Goal: Task Accomplishment & Management: Manage account settings

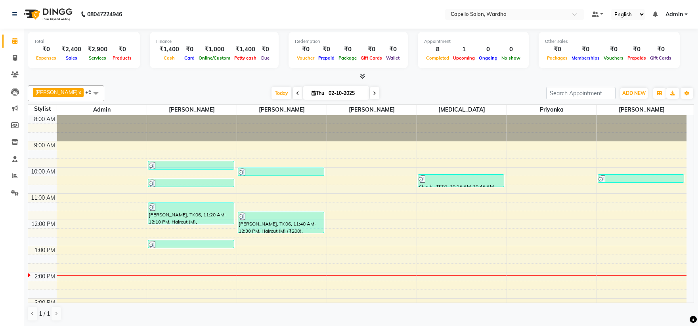
click at [156, 259] on div "8:00 AM 9:00 AM 10:00 AM 11:00 AM 12:00 PM 1:00 PM 2:00 PM 3:00 PM 4:00 PM 5:00…" at bounding box center [357, 285] width 659 height 340
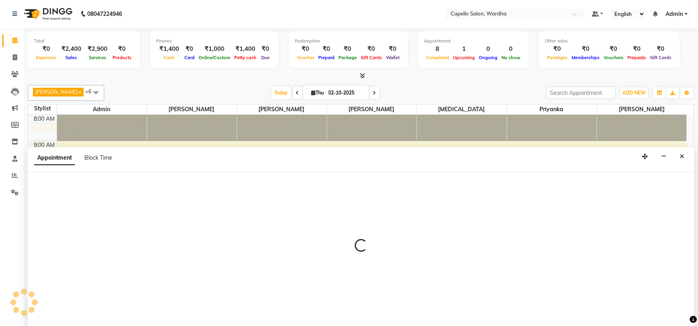
select select "80545"
select select "tentative"
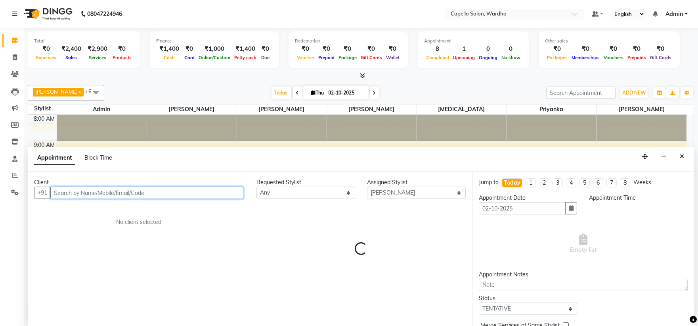
select select "795"
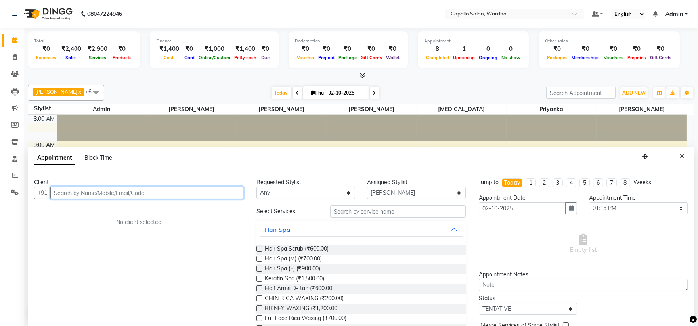
click at [107, 192] on input "text" at bounding box center [146, 192] width 193 height 12
type input "9172265726"
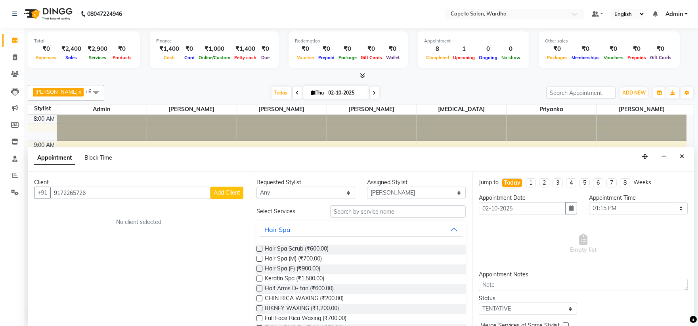
click at [221, 191] on span "Add Client" at bounding box center [227, 192] width 27 height 7
select select "22"
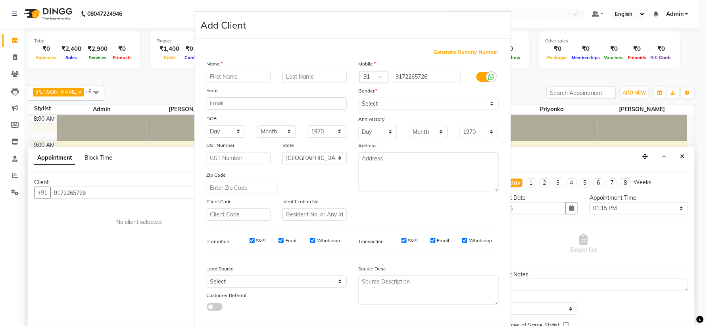
click at [234, 76] on input "text" at bounding box center [239, 77] width 64 height 12
type input "yash"
drag, startPoint x: 378, startPoint y: 105, endPoint x: 376, endPoint y: 109, distance: 4.3
click at [378, 105] on select "Select [DEMOGRAPHIC_DATA] [DEMOGRAPHIC_DATA] Other Prefer Not To Say" at bounding box center [429, 104] width 140 height 12
select select "[DEMOGRAPHIC_DATA]"
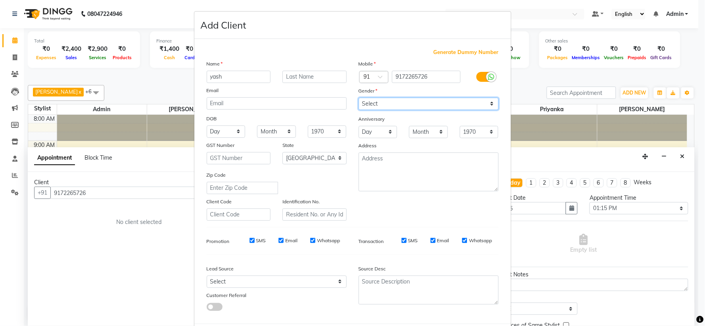
click at [359, 98] on select "Select [DEMOGRAPHIC_DATA] [DEMOGRAPHIC_DATA] Other Prefer Not To Say" at bounding box center [429, 104] width 140 height 12
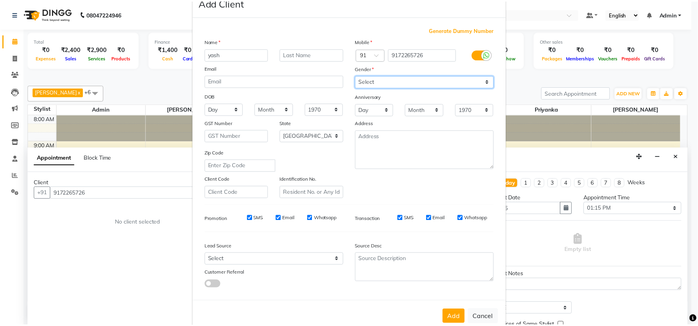
scroll to position [41, 0]
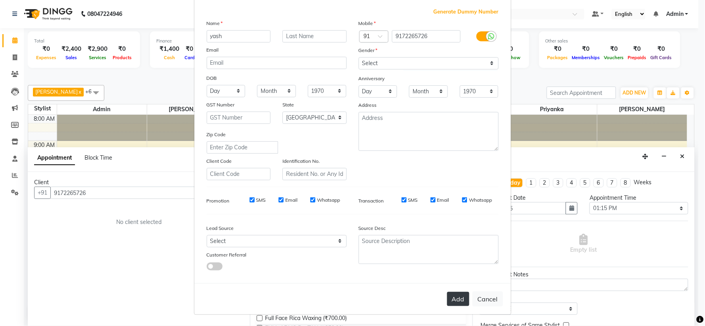
click at [460, 303] on button "Add" at bounding box center [458, 299] width 22 height 14
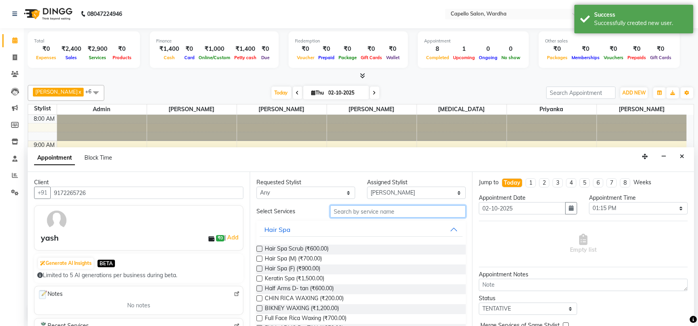
click at [332, 209] on input "text" at bounding box center [398, 211] width 136 height 12
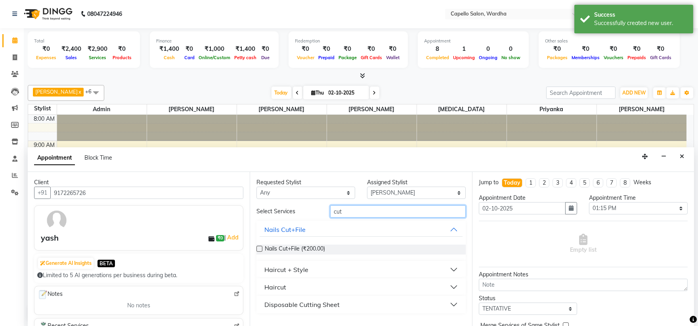
type input "cut"
click at [288, 285] on button "Haircut" at bounding box center [361, 287] width 203 height 14
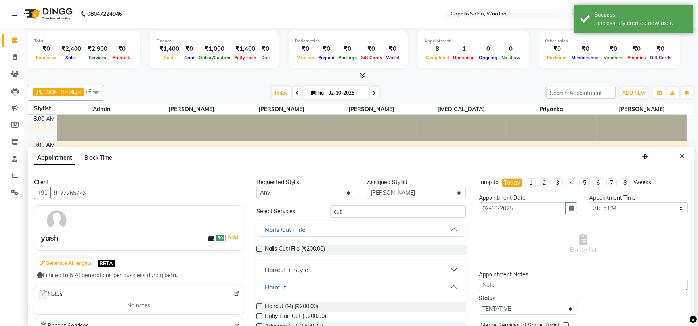
drag, startPoint x: 281, startPoint y: 305, endPoint x: 473, endPoint y: 288, distance: 193.1
click at [281, 305] on span "Haircut (M) (₹200.00)" at bounding box center [292, 307] width 54 height 10
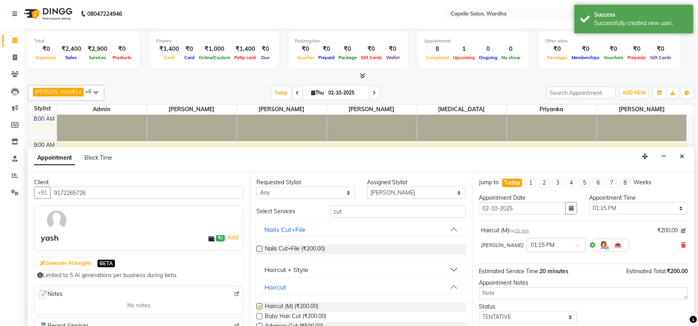
checkbox input "false"
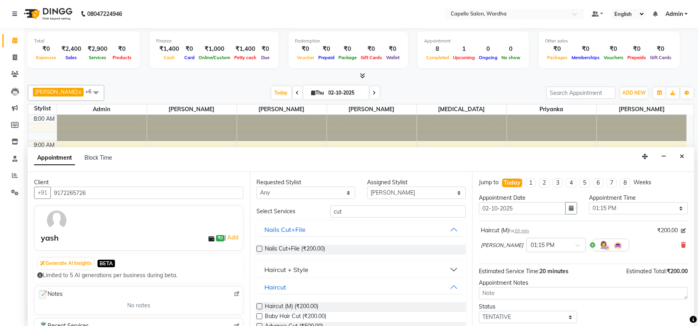
scroll to position [47, 0]
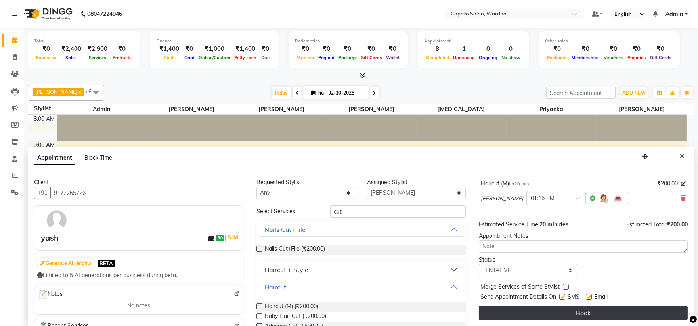
click at [511, 316] on button "Book" at bounding box center [583, 312] width 209 height 14
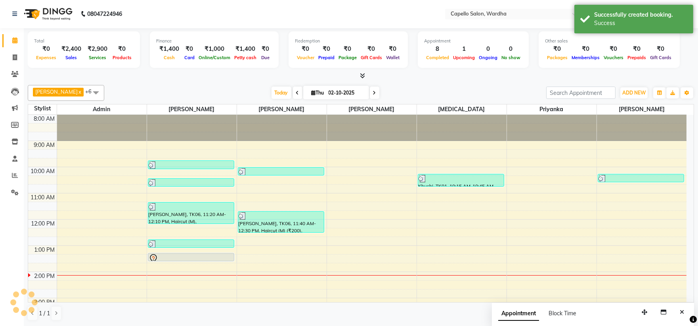
scroll to position [0, 0]
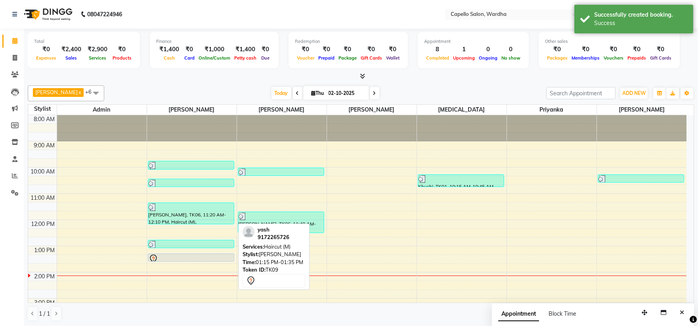
click at [167, 256] on div at bounding box center [191, 259] width 85 height 10
select select "7"
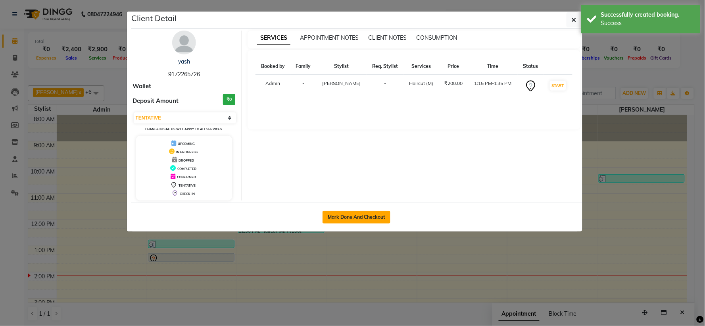
click at [363, 214] on button "Mark Done And Checkout" at bounding box center [356, 217] width 68 height 13
select select "service"
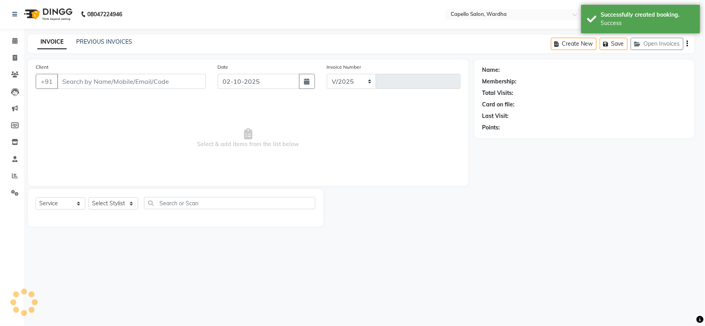
select select "4620"
type input "2498"
type input "9172265726"
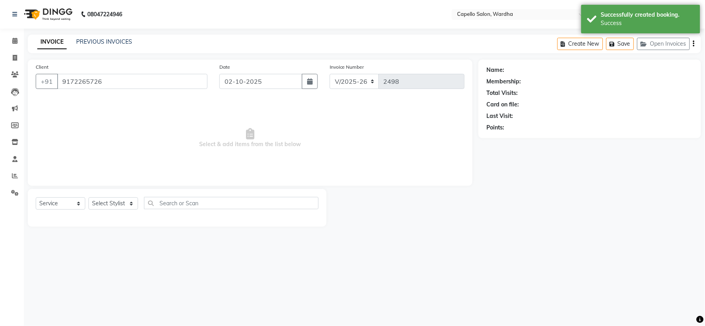
select select "80545"
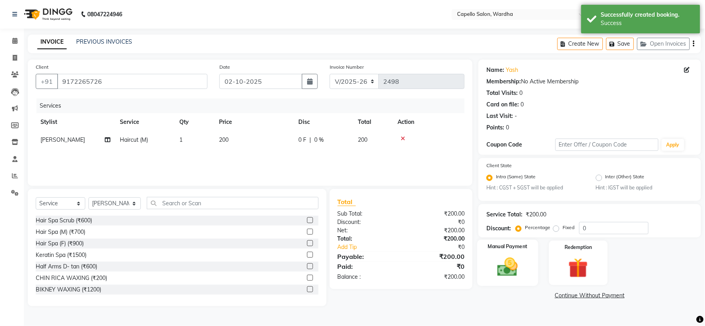
click at [505, 263] on img at bounding box center [507, 267] width 33 height 24
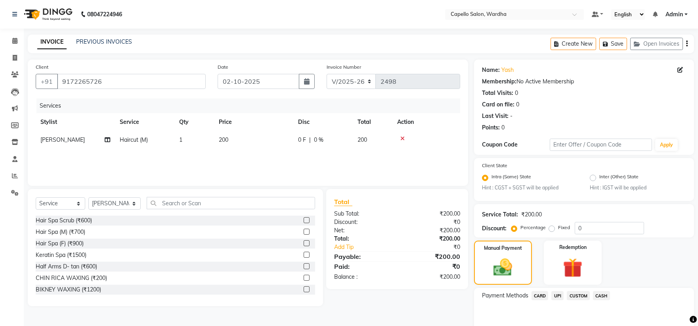
click at [600, 294] on span "CASH" at bounding box center [601, 295] width 17 height 9
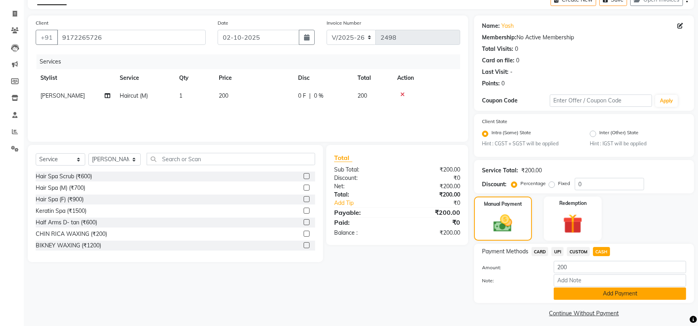
click at [594, 290] on button "Add Payment" at bounding box center [620, 293] width 132 height 12
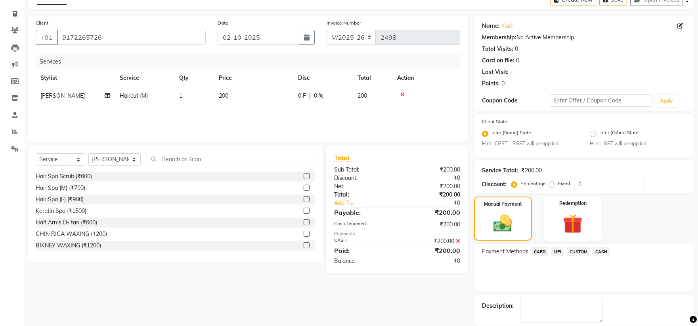
scroll to position [82, 0]
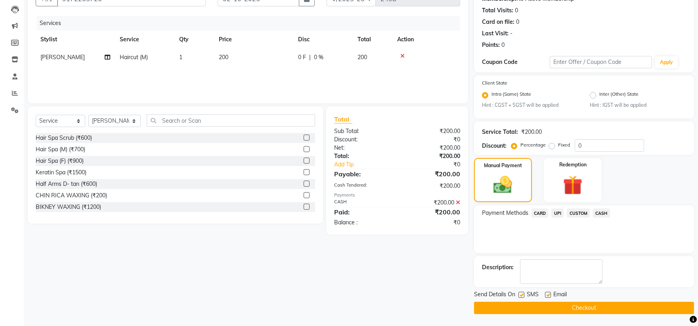
click at [536, 306] on button "Checkout" at bounding box center [584, 307] width 220 height 12
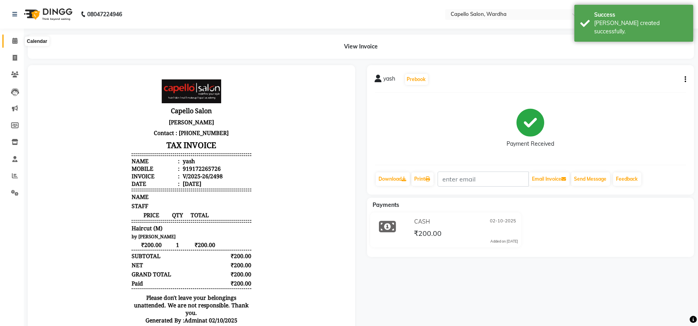
click at [13, 40] on icon at bounding box center [14, 41] width 5 height 6
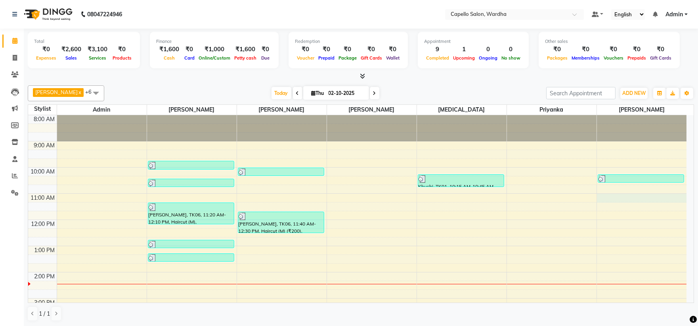
click at [602, 199] on div "8:00 AM 9:00 AM 10:00 AM 11:00 AM 12:00 PM 1:00 PM 2:00 PM 3:00 PM 4:00 PM 5:00…" at bounding box center [357, 285] width 659 height 340
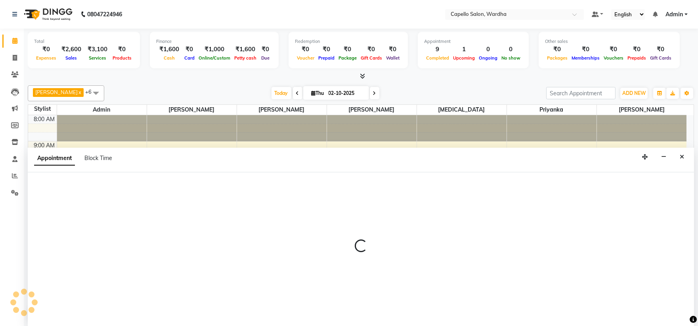
scroll to position [0, 0]
select select "61287"
select select "660"
select select "tentative"
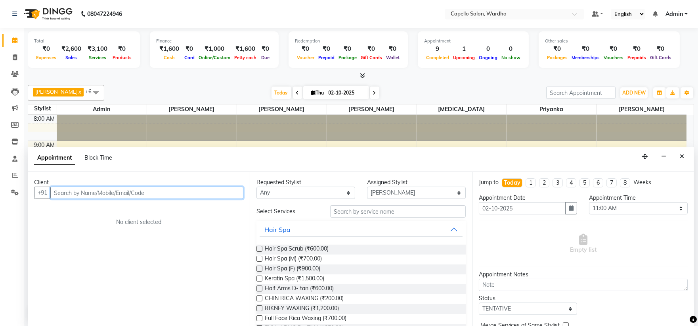
click at [68, 190] on input "text" at bounding box center [146, 192] width 193 height 12
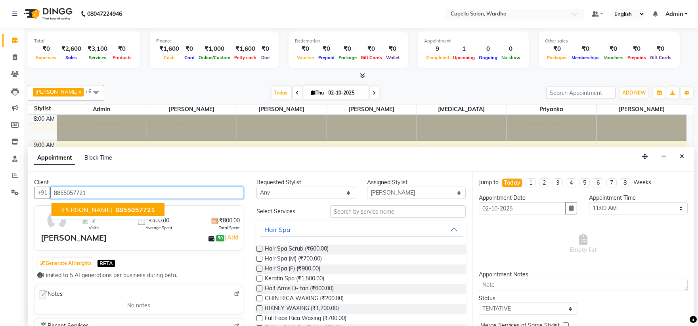
type input "8855057721"
click at [178, 243] on div "[PERSON_NAME] ₹0 | Add" at bounding box center [140, 238] width 199 height 12
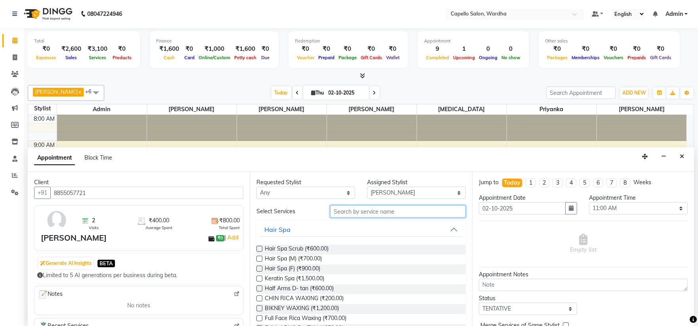
click at [353, 210] on input "text" at bounding box center [398, 211] width 136 height 12
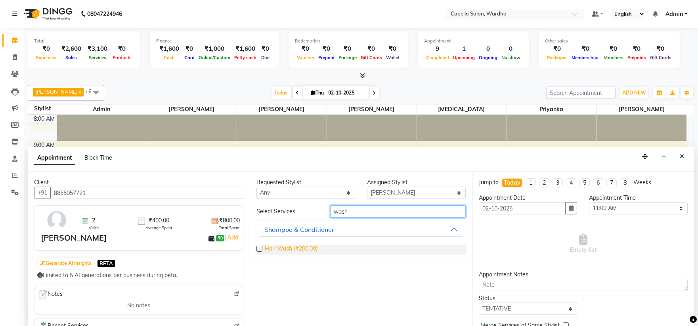
type input "wash"
click at [290, 248] on span "Hair Wash (₹200.00)" at bounding box center [291, 249] width 53 height 10
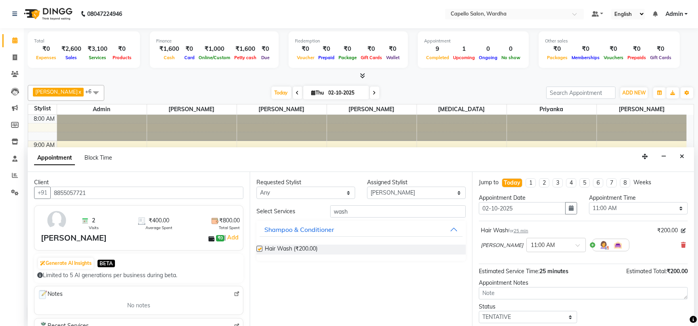
checkbox input "false"
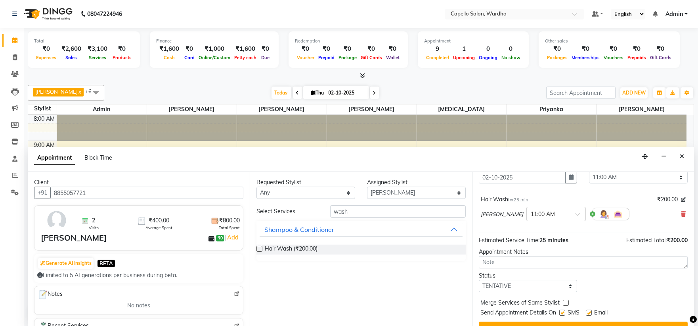
scroll to position [47, 0]
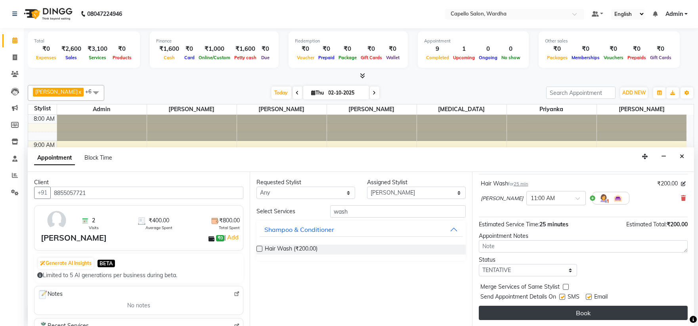
click at [547, 311] on button "Book" at bounding box center [583, 312] width 209 height 14
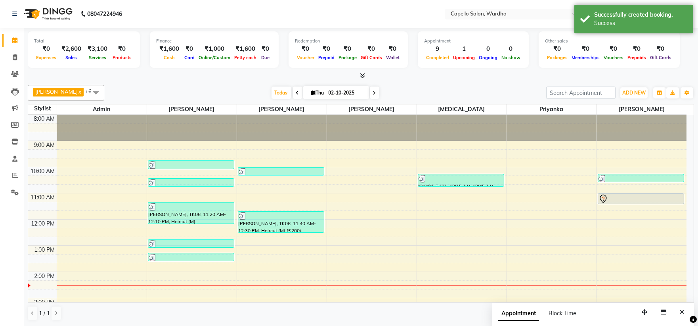
scroll to position [0, 0]
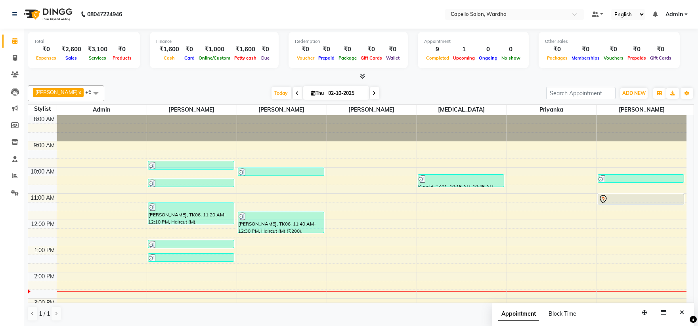
click at [290, 198] on div "8:00 AM 9:00 AM 10:00 AM 11:00 AM 12:00 PM 1:00 PM 2:00 PM 3:00 PM 4:00 PM 5:00…" at bounding box center [357, 285] width 659 height 340
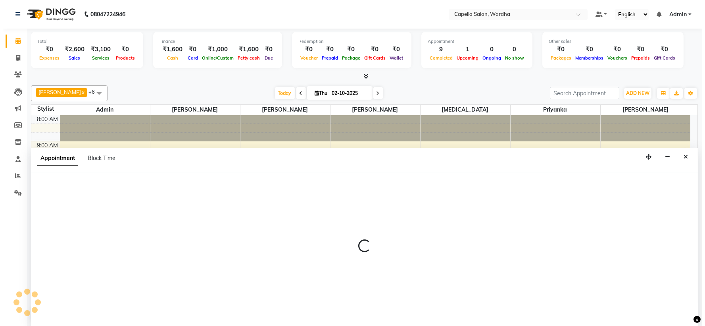
scroll to position [0, 0]
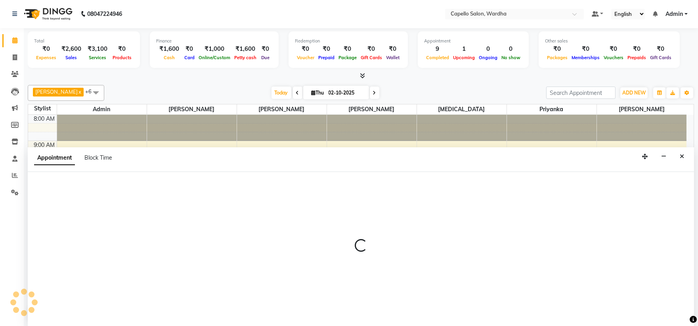
select select "35417"
select select "tentative"
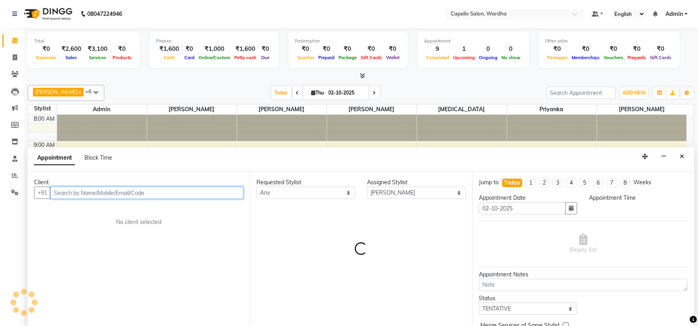
select select "660"
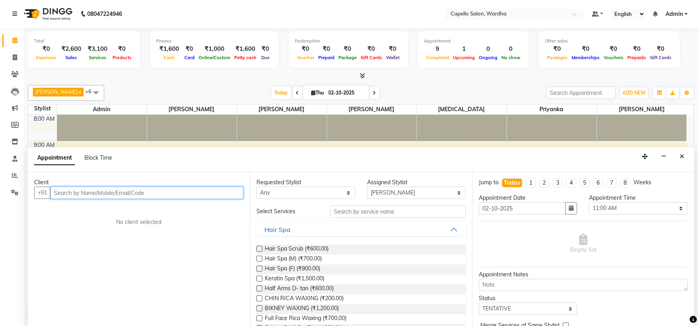
click at [157, 190] on input "text" at bounding box center [146, 192] width 193 height 12
type input "8408007369"
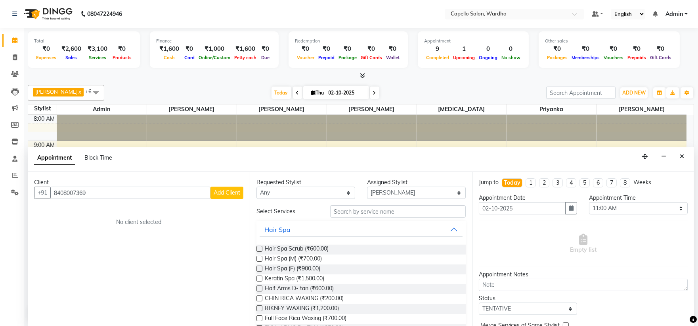
click at [239, 190] on span "Add Client" at bounding box center [227, 192] width 27 height 7
select select "22"
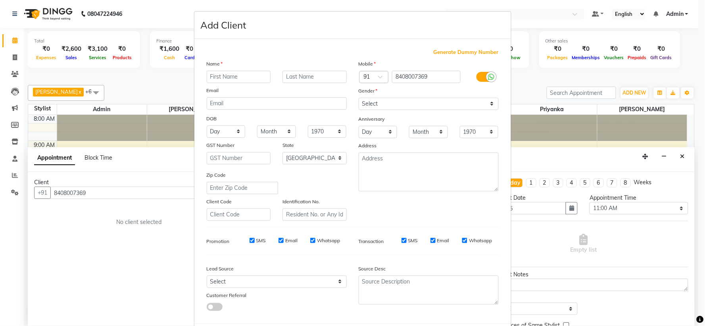
click at [230, 76] on input "text" at bounding box center [239, 77] width 64 height 12
type input "vinay"
click at [383, 101] on select "Select [DEMOGRAPHIC_DATA] [DEMOGRAPHIC_DATA] Other Prefer Not To Say" at bounding box center [429, 104] width 140 height 12
select select "[DEMOGRAPHIC_DATA]"
click at [359, 98] on select "Select [DEMOGRAPHIC_DATA] [DEMOGRAPHIC_DATA] Other Prefer Not To Say" at bounding box center [429, 104] width 140 height 12
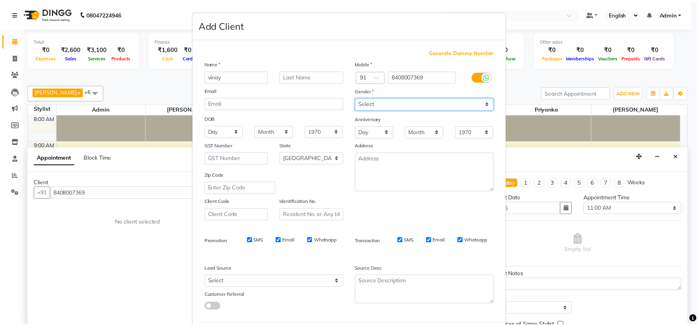
scroll to position [41, 0]
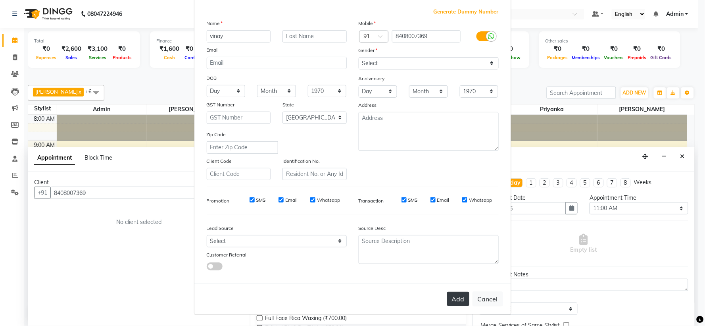
click at [454, 301] on button "Add" at bounding box center [458, 299] width 22 height 14
select select
select select "null"
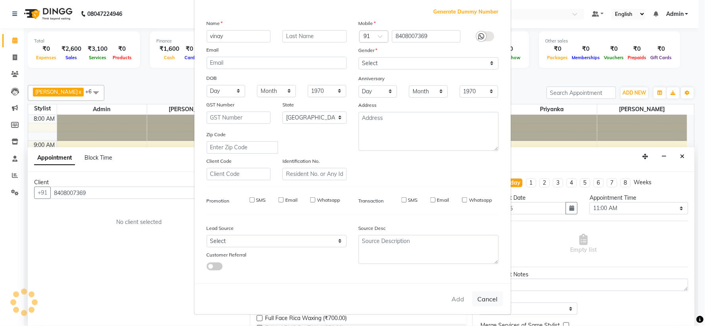
select select
checkbox input "false"
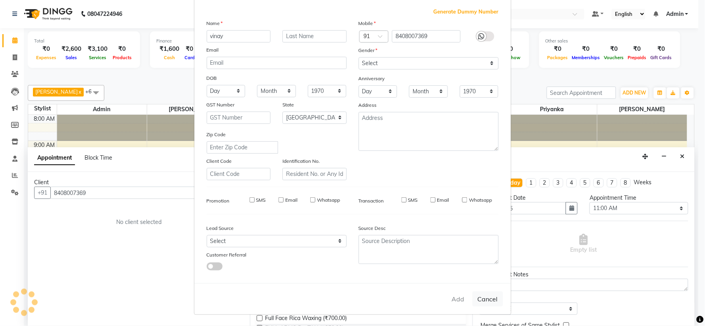
checkbox input "false"
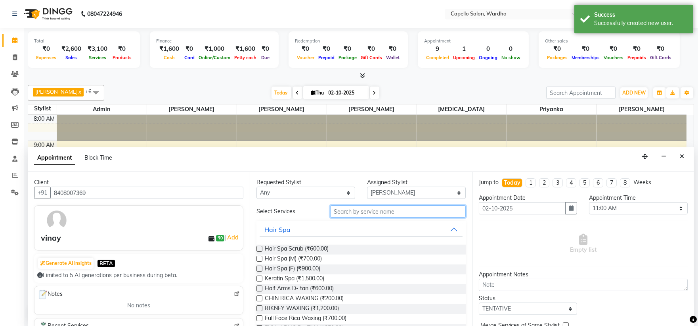
click at [349, 211] on input "text" at bounding box center [398, 211] width 136 height 12
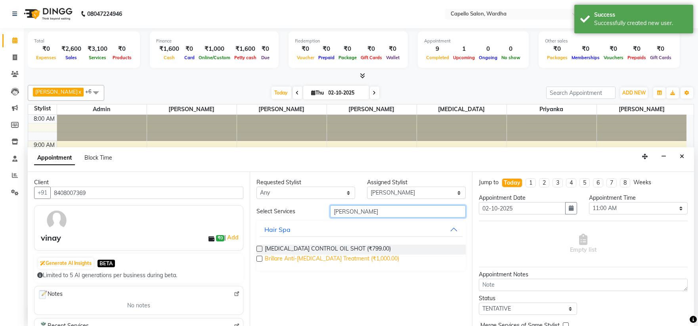
type input "[PERSON_NAME]"
click at [342, 259] on span "Brillare Anti-[MEDICAL_DATA] Treatment (₹1,000.00)" at bounding box center [332, 259] width 134 height 10
checkbox input "false"
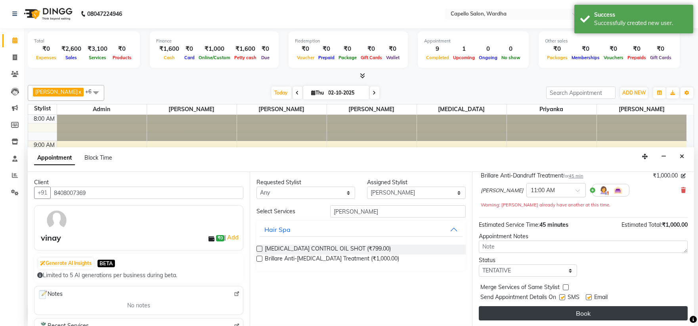
scroll to position [56, 0]
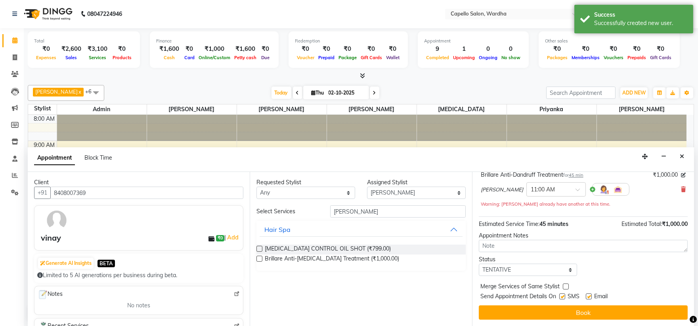
click at [522, 320] on div "Jump to [DATE] 1 2 3 4 5 6 7 8 Weeks Appointment Date [DATE] Appointment Time S…" at bounding box center [583, 249] width 222 height 154
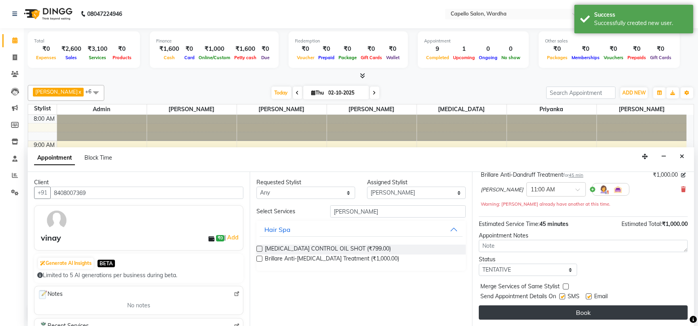
click at [524, 313] on button "Book" at bounding box center [583, 312] width 209 height 14
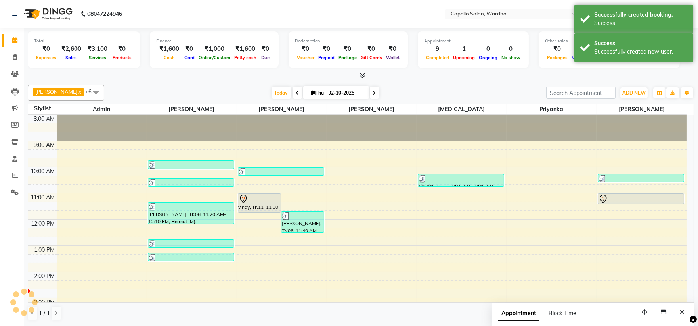
scroll to position [0, 0]
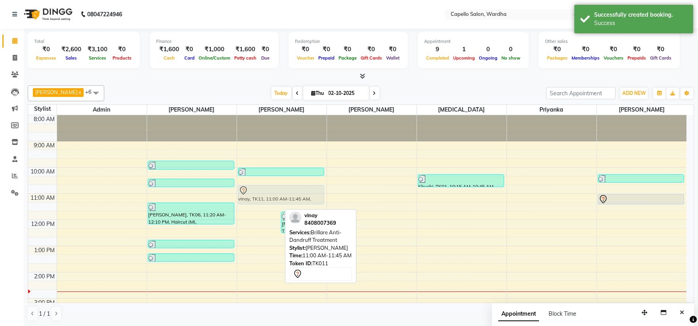
drag, startPoint x: 255, startPoint y: 200, endPoint x: 284, endPoint y: 193, distance: 29.9
click at [288, 190] on div "vinay, TK11, 11:00 AM-11:45 AM, Brillare Anti-[MEDICAL_DATA] Treatment [PERSON_…" at bounding box center [282, 285] width 90 height 340
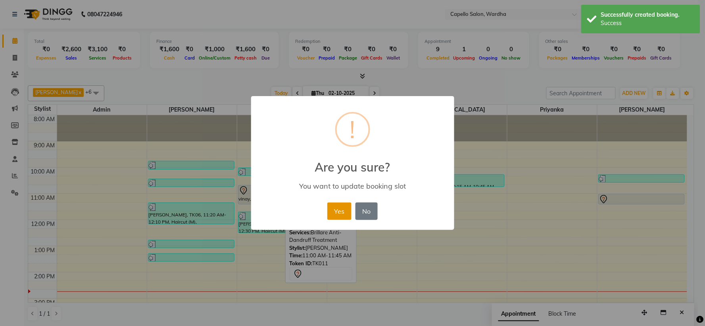
click at [341, 211] on button "Yes" at bounding box center [339, 210] width 24 height 17
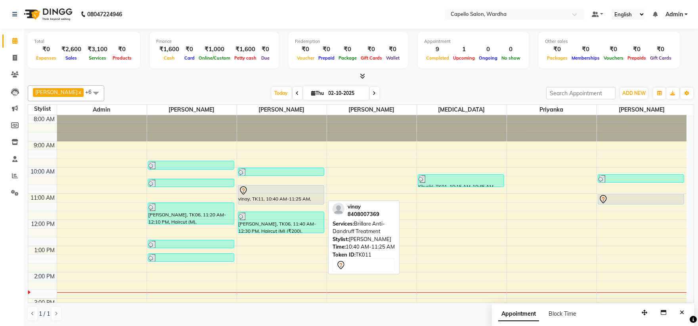
click at [287, 190] on div at bounding box center [281, 191] width 85 height 10
click at [290, 193] on div at bounding box center [281, 191] width 85 height 10
select select "7"
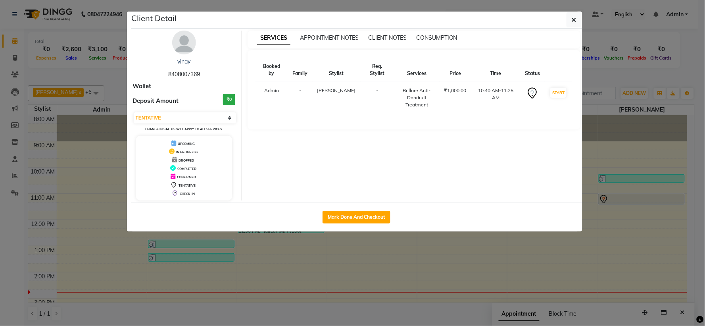
click at [409, 234] on ngb-modal-window "Client Detail vinay 8408007369 Wallet Deposit Amount ₹0 Select IN SERVICE CONFI…" at bounding box center [352, 163] width 705 height 326
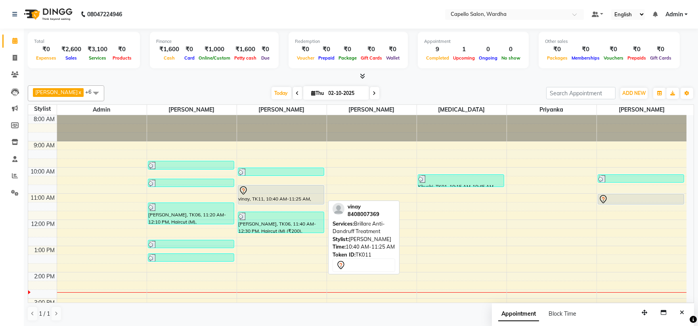
click at [296, 196] on div "vinay, TK11, 10:40 AM-11:25 AM, Brillare Anti-[MEDICAL_DATA] Treatment" at bounding box center [281, 194] width 86 height 19
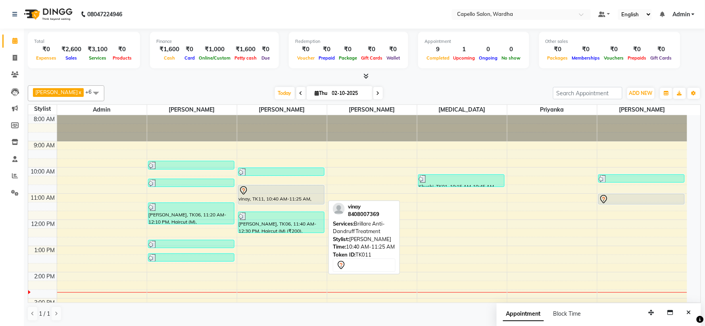
select select "7"
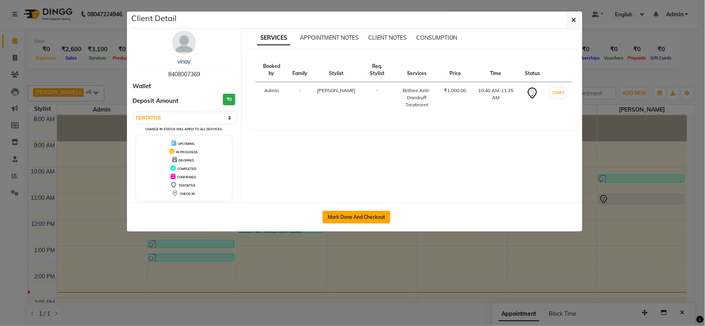
click at [372, 218] on button "Mark Done And Checkout" at bounding box center [356, 217] width 68 height 13
select select "service"
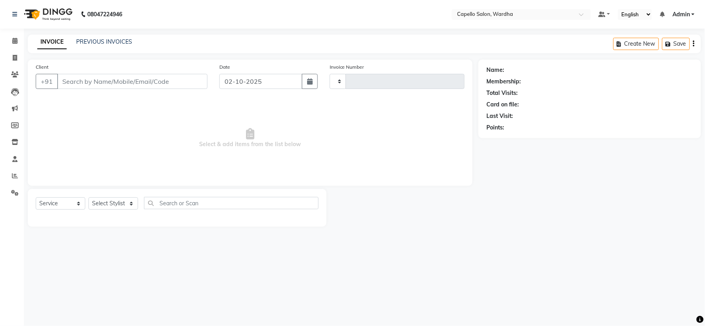
type input "2499"
select select "4620"
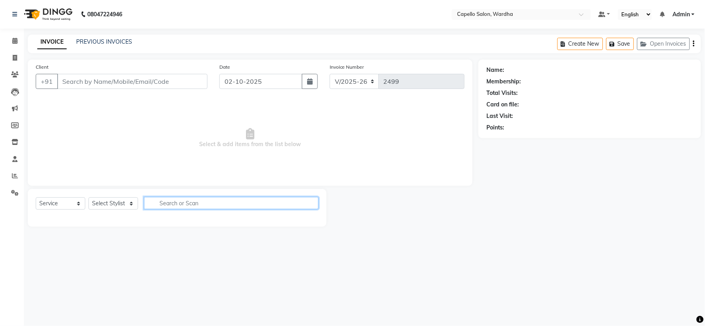
click at [208, 200] on input "text" at bounding box center [231, 203] width 175 height 12
type input "8408007369"
select select "35417"
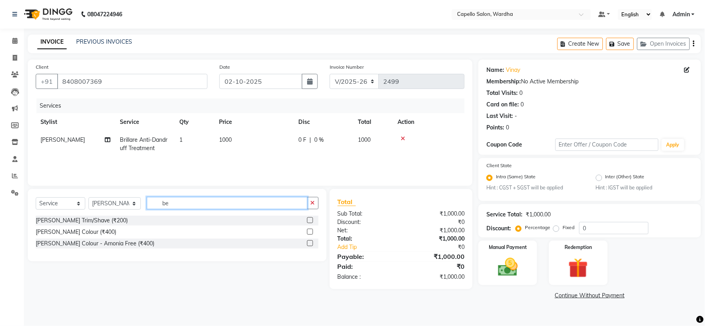
type input "be"
click at [308, 217] on label at bounding box center [310, 220] width 6 height 6
click at [308, 218] on input "checkbox" at bounding box center [309, 220] width 5 height 5
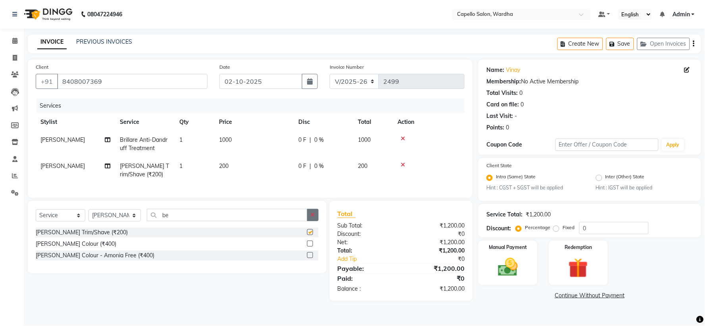
checkbox input "false"
click at [312, 217] on icon "button" at bounding box center [313, 215] width 4 height 6
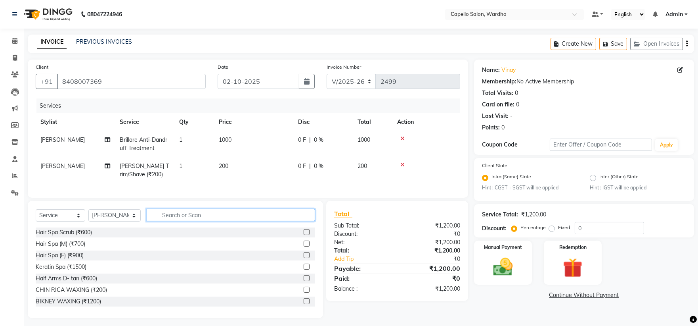
click at [212, 221] on input "text" at bounding box center [231, 215] width 169 height 12
type input "h"
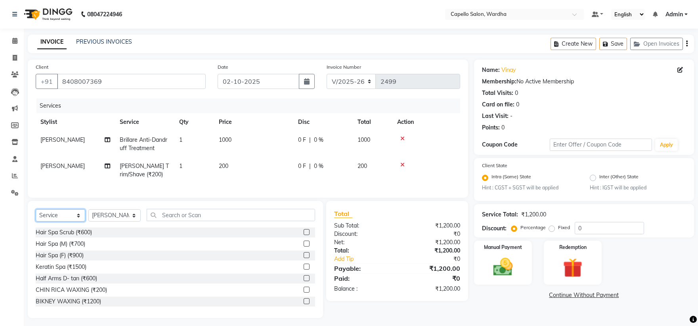
click at [75, 221] on select "Select Service Product Membership Package Voucher Prepaid Gift Card" at bounding box center [61, 215] width 50 height 12
select select "product"
click at [36, 216] on select "Select Service Product Membership Package Voucher Prepaid Gift Card" at bounding box center [61, 215] width 50 height 12
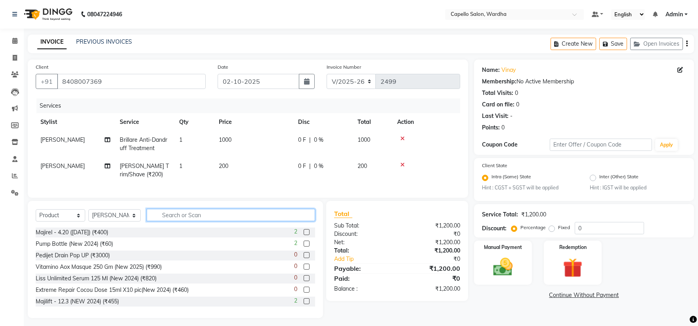
click at [193, 221] on input "text" at bounding box center [231, 215] width 169 height 12
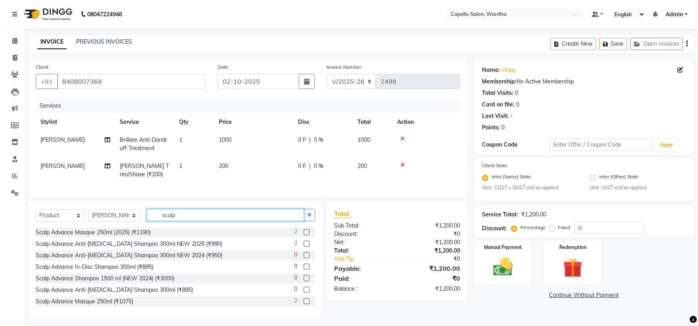
type input "scalp"
click at [304, 235] on label at bounding box center [307, 232] width 6 height 6
click at [304, 235] on input "checkbox" at bounding box center [306, 232] width 5 height 5
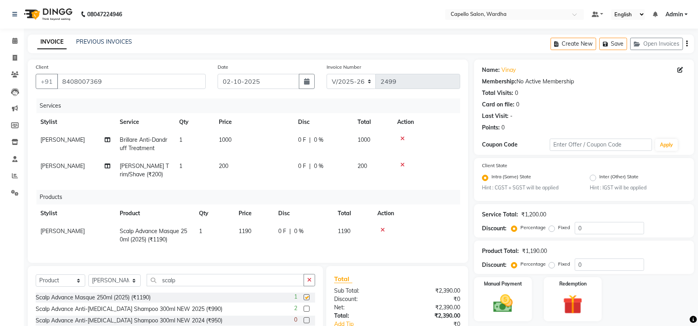
checkbox input "false"
click at [311, 283] on button "button" at bounding box center [310, 280] width 12 height 12
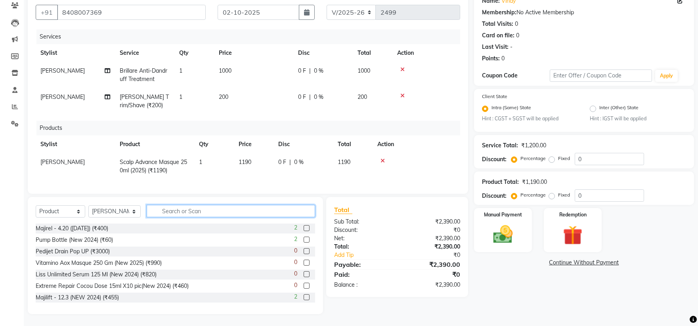
scroll to position [32, 0]
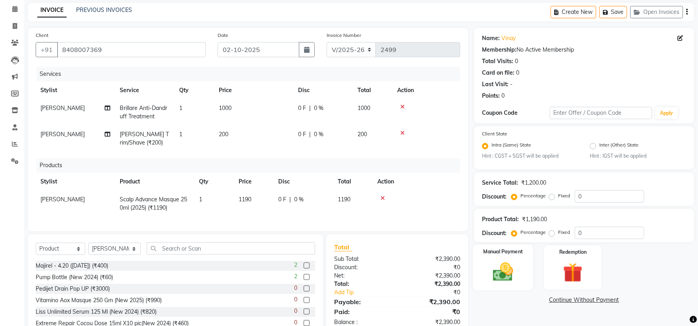
click at [502, 272] on img at bounding box center [503, 271] width 33 height 23
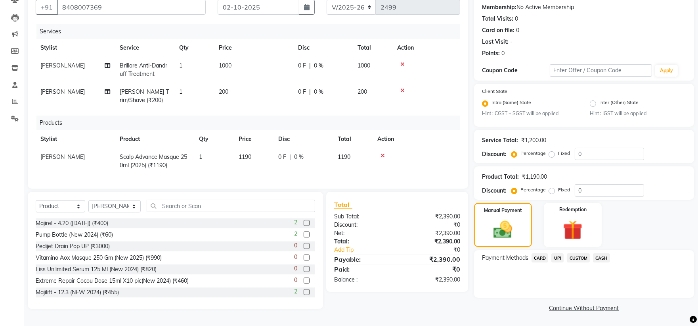
click at [554, 254] on span "UPI" at bounding box center [558, 257] width 12 height 9
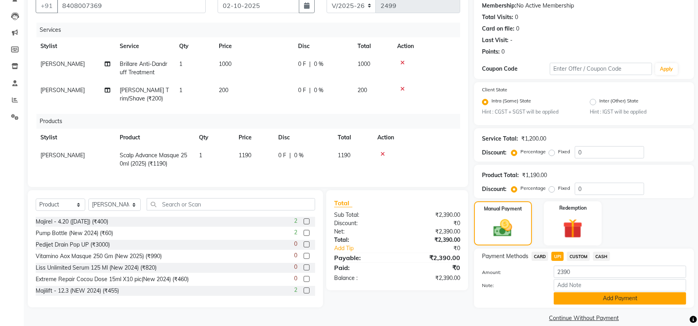
click at [572, 295] on button "Add Payment" at bounding box center [620, 298] width 132 height 12
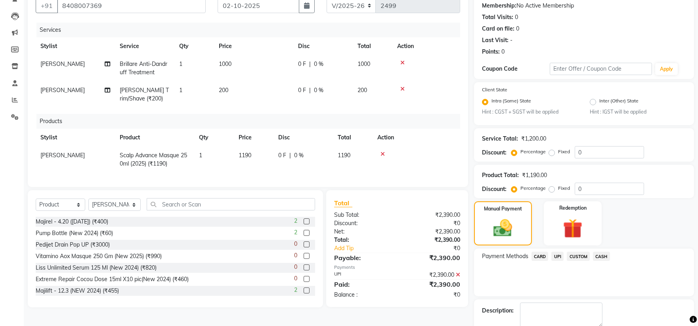
scroll to position [119, 0]
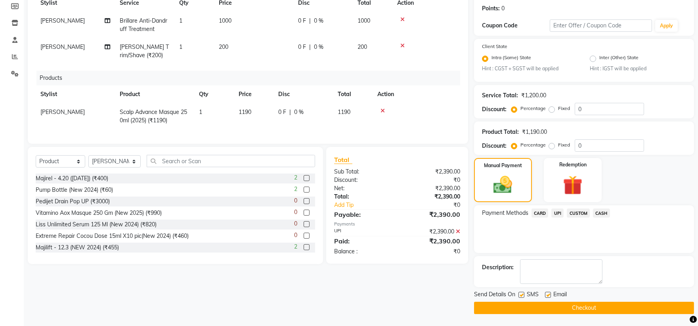
click at [543, 303] on button "Checkout" at bounding box center [584, 307] width 220 height 12
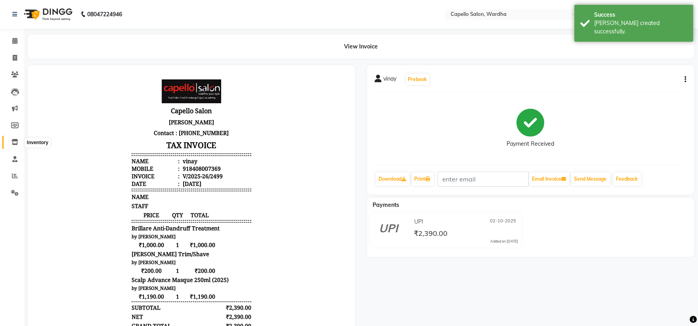
click at [15, 139] on span at bounding box center [15, 142] width 14 height 9
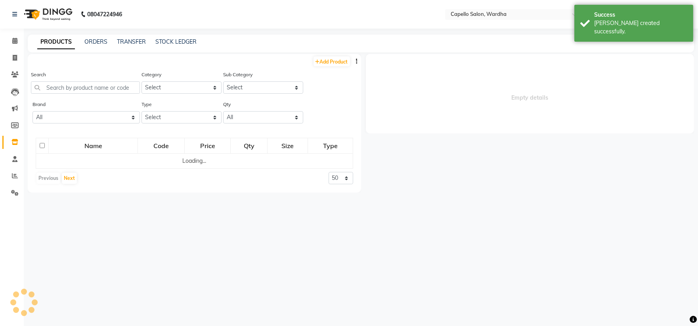
select select
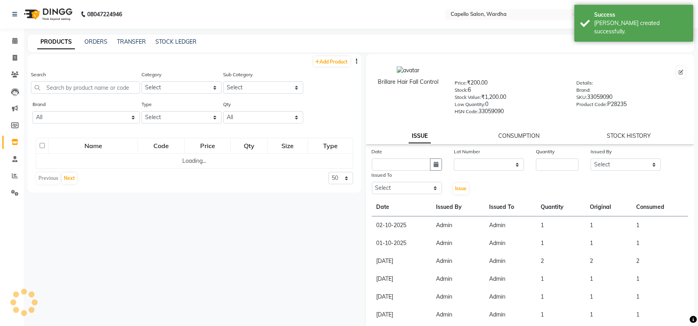
click at [67, 96] on div "Search" at bounding box center [85, 85] width 109 height 30
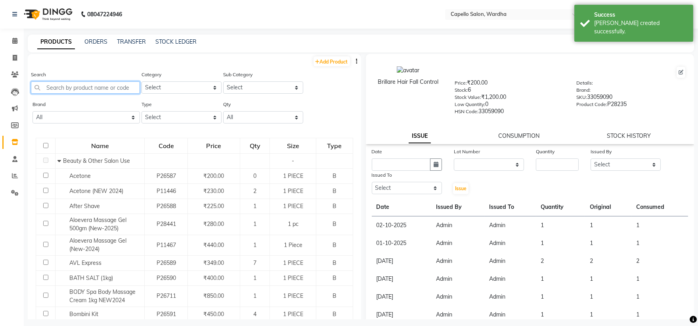
click at [64, 90] on input "text" at bounding box center [85, 87] width 109 height 12
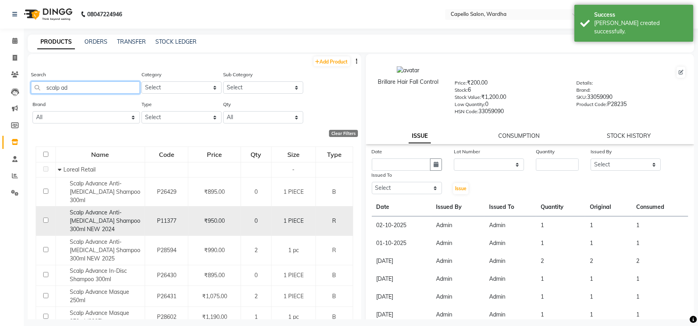
scroll to position [39, 0]
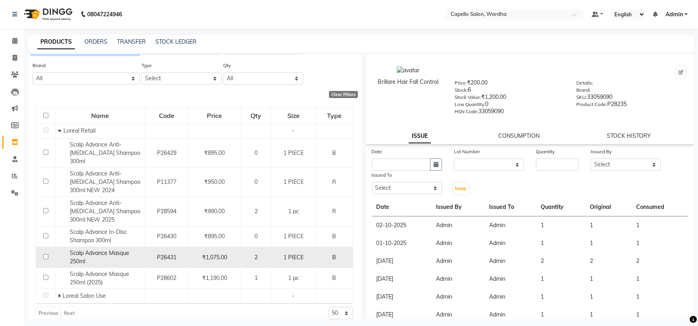
type input "scalp ad"
click at [101, 249] on span "Scalp Advance Masque 250ml" at bounding box center [99, 256] width 59 height 15
select select
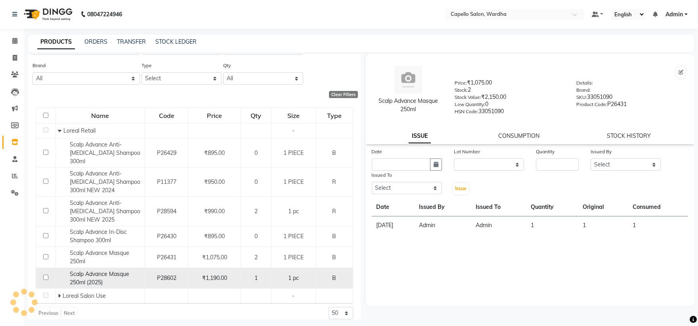
click at [101, 272] on span "Scalp Advance Masque 250ml (2025)" at bounding box center [99, 277] width 59 height 15
select select
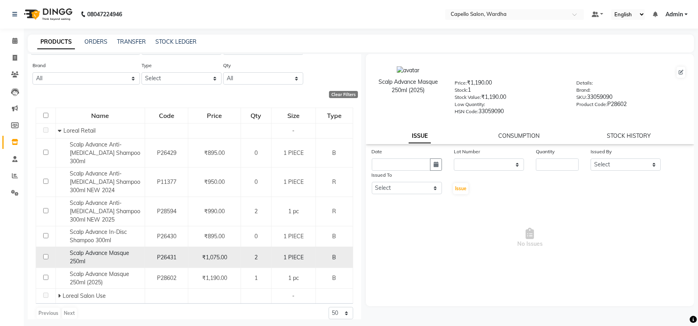
click at [100, 249] on span "Scalp Advance Masque 250ml" at bounding box center [99, 256] width 59 height 15
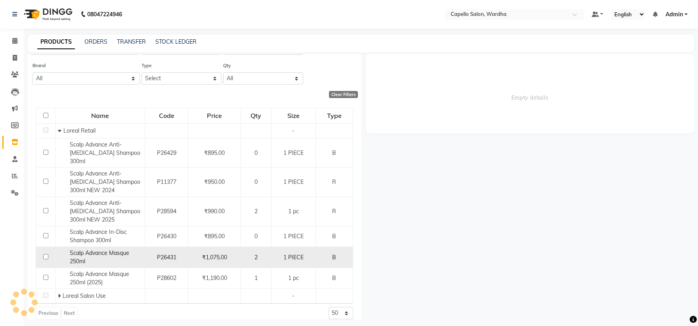
select select
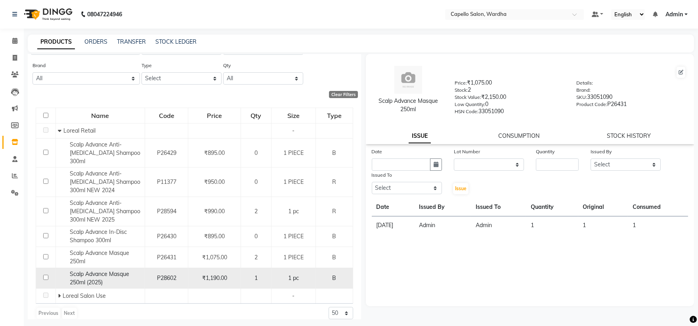
click at [101, 270] on span "Scalp Advance Masque 250ml (2025)" at bounding box center [99, 277] width 59 height 15
select select
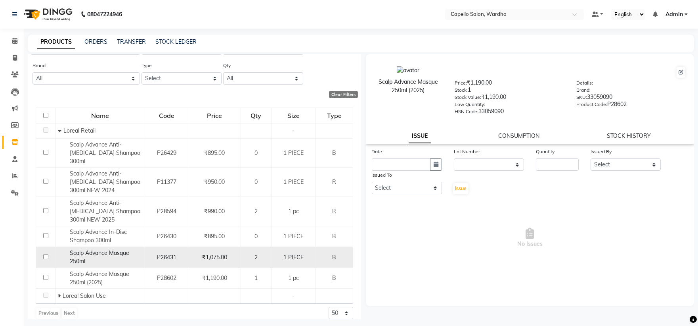
click at [113, 249] on span "Scalp Advance Masque 250ml" at bounding box center [99, 256] width 59 height 15
select select
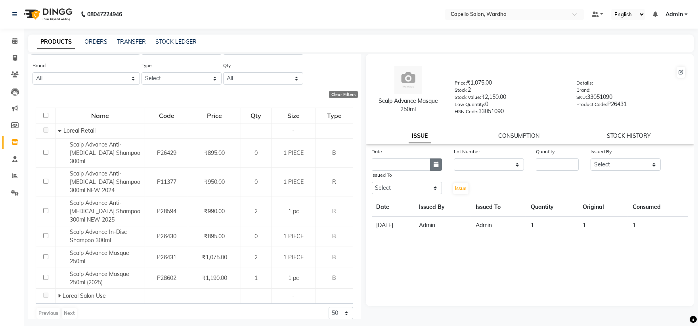
click at [434, 164] on icon "button" at bounding box center [436, 164] width 5 height 6
select select "10"
select select "2025"
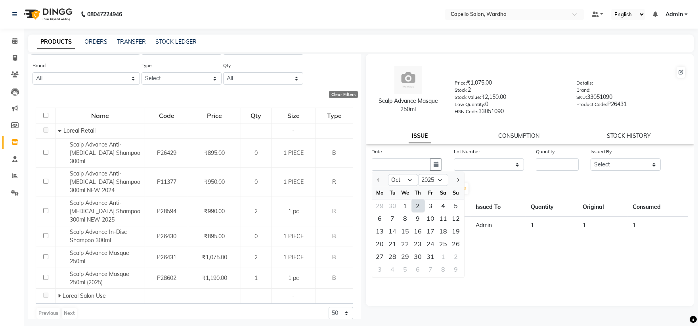
click at [417, 207] on div "2" at bounding box center [418, 205] width 13 height 13
type input "02-10-2025"
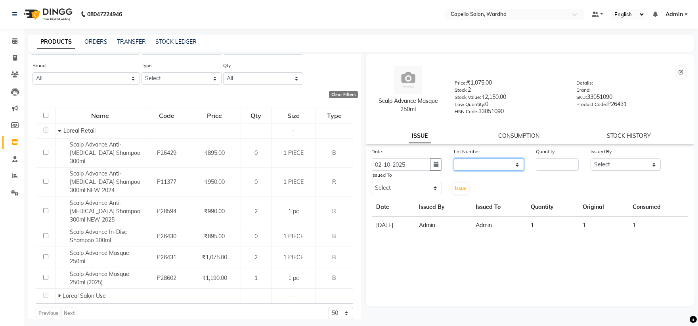
click at [485, 164] on select "None" at bounding box center [489, 164] width 70 height 12
select select "0: null"
click at [454, 159] on select "None" at bounding box center [489, 164] width 70 height 12
click at [554, 160] on input "number" at bounding box center [557, 164] width 43 height 12
type input "1"
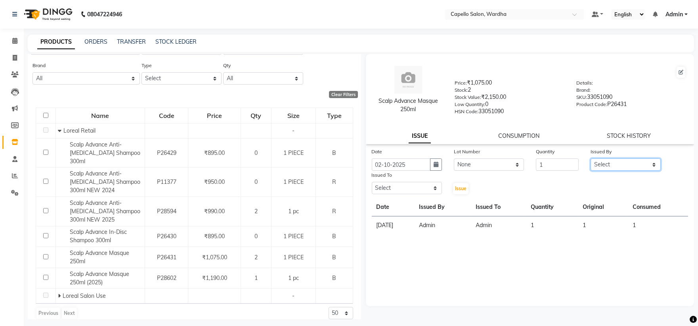
click at [602, 167] on select "Select Admin [PERSON_NAME] [PERSON_NAME] nitim [PERSON_NAME] [PERSON_NAME] maha…" at bounding box center [626, 164] width 70 height 12
select select "26829"
click at [591, 159] on select "Select Admin [PERSON_NAME] [PERSON_NAME] nitim [PERSON_NAME] [PERSON_NAME] maha…" at bounding box center [626, 164] width 70 height 12
click at [385, 192] on select "Select Admin [PERSON_NAME] [PERSON_NAME] nitim [PERSON_NAME] [PERSON_NAME] maha…" at bounding box center [407, 188] width 70 height 12
select select "26829"
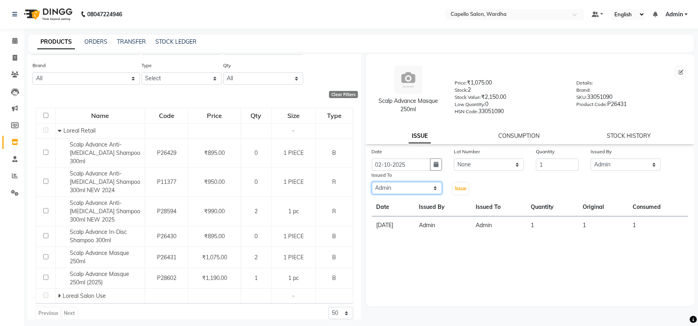
click at [372, 182] on select "Select Admin [PERSON_NAME] [PERSON_NAME] nitim [PERSON_NAME] [PERSON_NAME] maha…" at bounding box center [407, 188] width 70 height 12
click at [455, 191] on span "Issue" at bounding box center [461, 188] width 12 height 6
select select
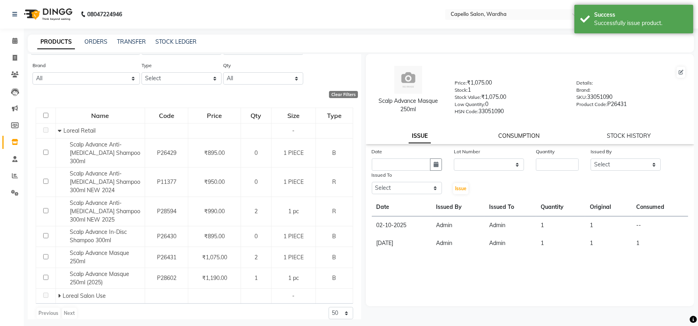
click at [526, 137] on link "CONSUMPTION" at bounding box center [519, 135] width 41 height 7
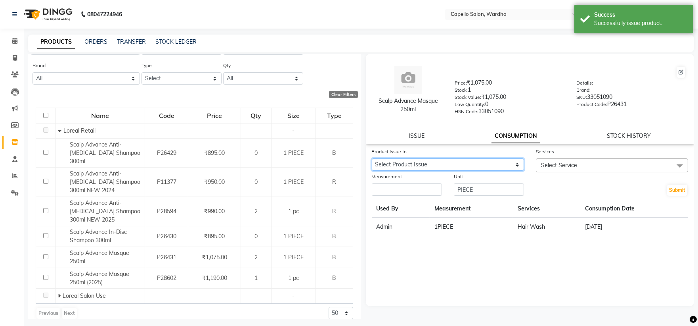
click at [407, 164] on select "Select Product Issue [DATE], Issued to: Admin, Balance: 1" at bounding box center [448, 164] width 152 height 12
select select "1279351"
click at [372, 159] on select "Select Product Issue [DATE], Issued to: Admin, Balance: 1" at bounding box center [448, 164] width 152 height 12
click at [409, 188] on input "number" at bounding box center [407, 189] width 70 height 12
type input "1"
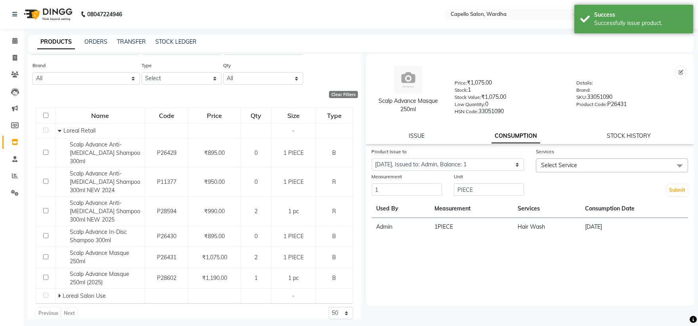
click at [589, 167] on span "Select Service" at bounding box center [612, 165] width 152 height 14
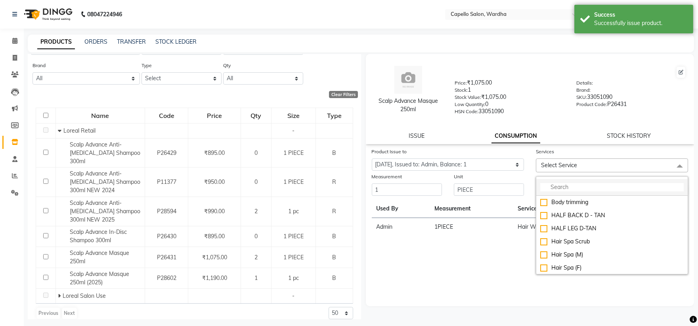
click at [577, 186] on input "multiselect-search" at bounding box center [613, 187] width 144 height 8
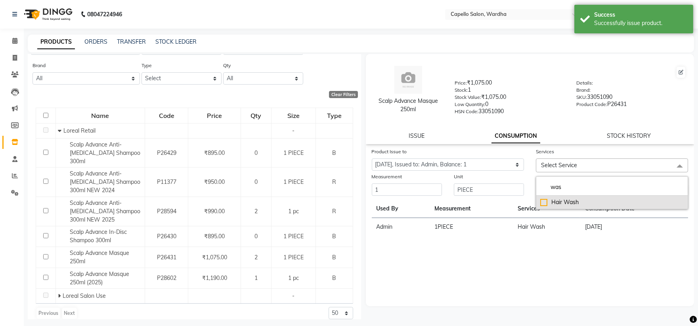
type input "was"
click at [578, 206] on div "Hair Wash" at bounding box center [613, 202] width 144 height 8
checkbox input "true"
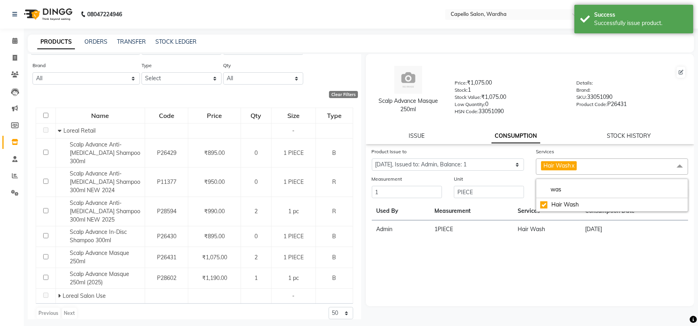
click at [553, 110] on div "HSN Code: 33051090" at bounding box center [510, 112] width 110 height 11
click at [675, 190] on button "Submit" at bounding box center [677, 192] width 20 height 11
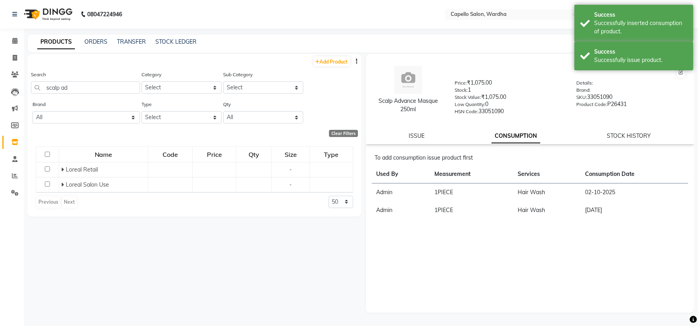
scroll to position [0, 0]
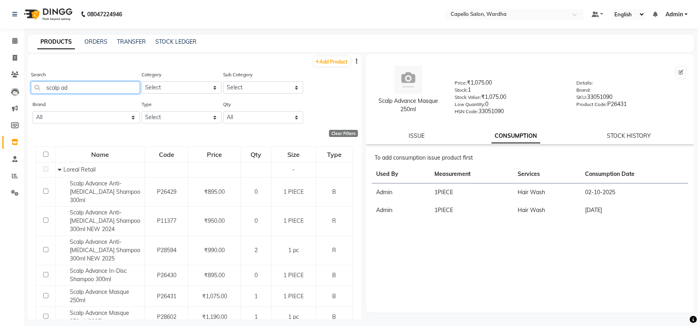
click at [81, 85] on input "scalp ad" at bounding box center [85, 87] width 109 height 12
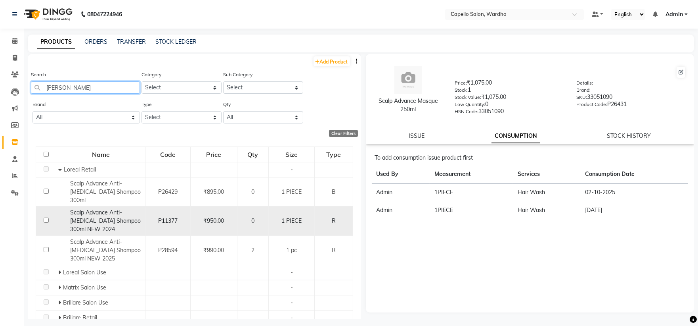
scroll to position [22, 0]
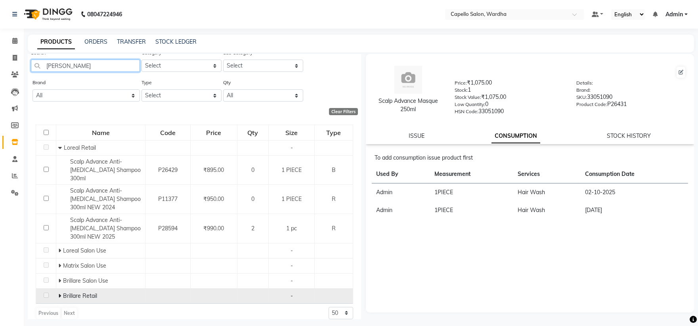
type input "[PERSON_NAME]"
click at [62, 292] on span at bounding box center [60, 295] width 5 height 7
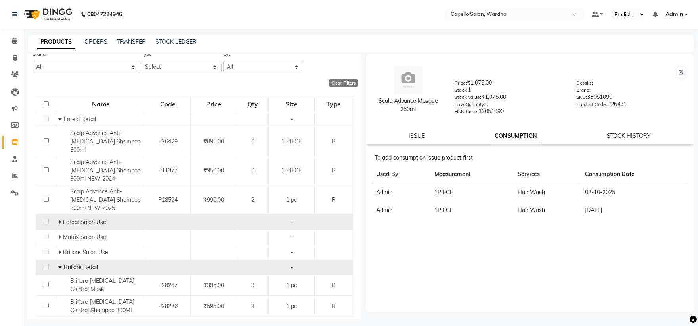
scroll to position [64, 0]
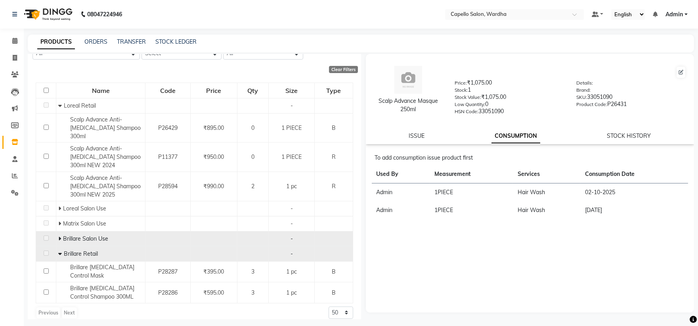
click at [57, 231] on td "Brillare Salon Use" at bounding box center [100, 238] width 89 height 15
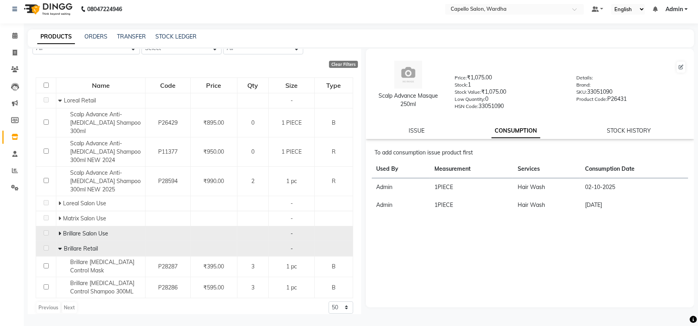
click at [59, 230] on icon at bounding box center [59, 233] width 3 height 6
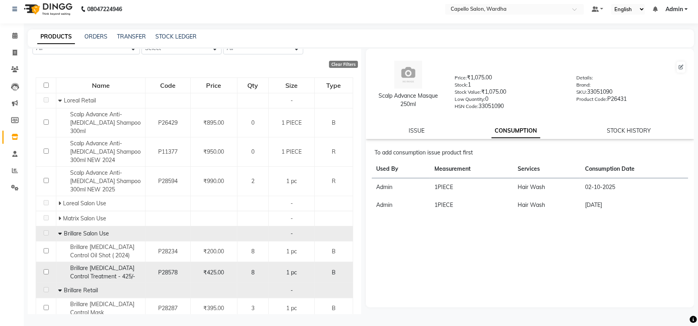
click at [109, 267] on span "Brillare [MEDICAL_DATA] Control Treatment - 425/-" at bounding box center [102, 271] width 65 height 15
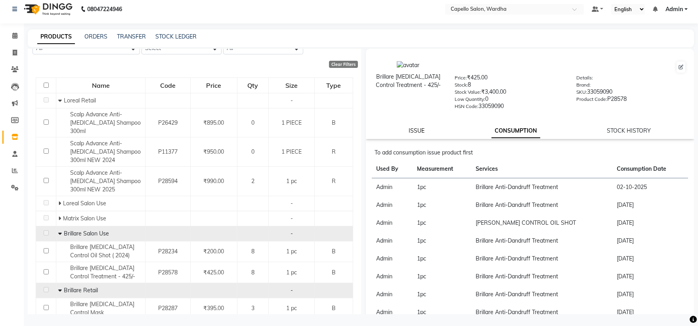
click at [410, 129] on link "ISSUE" at bounding box center [417, 130] width 16 height 7
select select
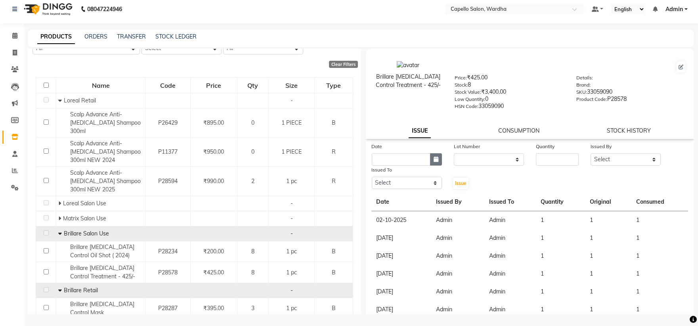
click at [434, 158] on icon "button" at bounding box center [436, 159] width 5 height 6
select select "10"
select select "2025"
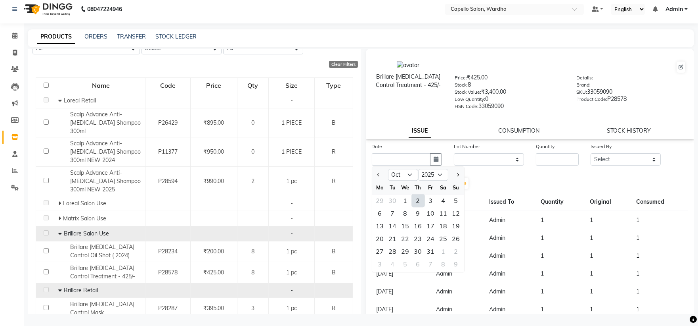
click at [414, 199] on div "2" at bounding box center [418, 200] width 13 height 13
type input "02-10-2025"
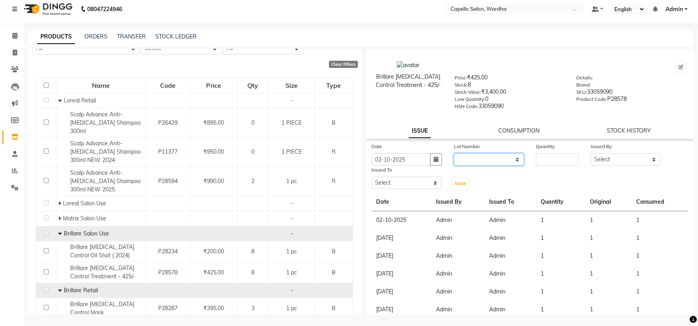
click at [476, 161] on select "None" at bounding box center [489, 159] width 70 height 12
select select "0: null"
click at [454, 153] on select "None" at bounding box center [489, 159] width 70 height 12
click at [536, 160] on input "number" at bounding box center [557, 159] width 43 height 12
type input "1"
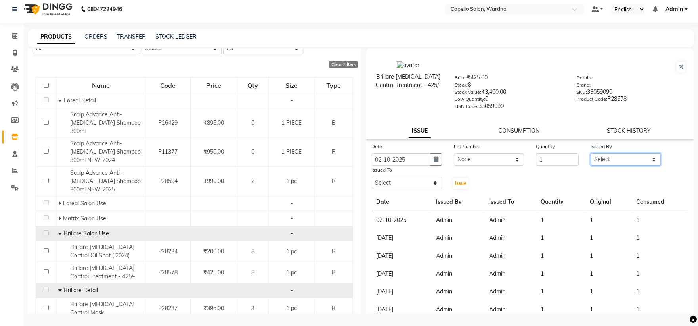
click at [615, 155] on select "Select Admin [PERSON_NAME] [PERSON_NAME] nitim [PERSON_NAME] [PERSON_NAME] maha…" at bounding box center [626, 159] width 70 height 12
select select "26829"
click at [591, 153] on select "Select Admin [PERSON_NAME] [PERSON_NAME] nitim [PERSON_NAME] [PERSON_NAME] maha…" at bounding box center [626, 159] width 70 height 12
click at [393, 179] on select "Select Admin [PERSON_NAME] [PERSON_NAME] nitim [PERSON_NAME] [PERSON_NAME] maha…" at bounding box center [407, 182] width 70 height 12
select select "26829"
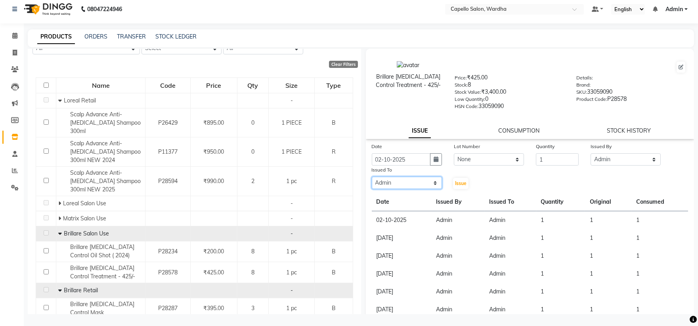
click at [372, 177] on select "Select Admin [PERSON_NAME] [PERSON_NAME] nitim [PERSON_NAME] [PERSON_NAME] maha…" at bounding box center [407, 182] width 70 height 12
click at [456, 185] on span "Issue" at bounding box center [461, 183] width 12 height 6
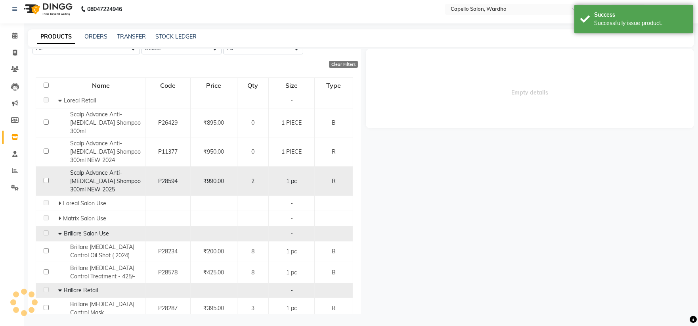
select select
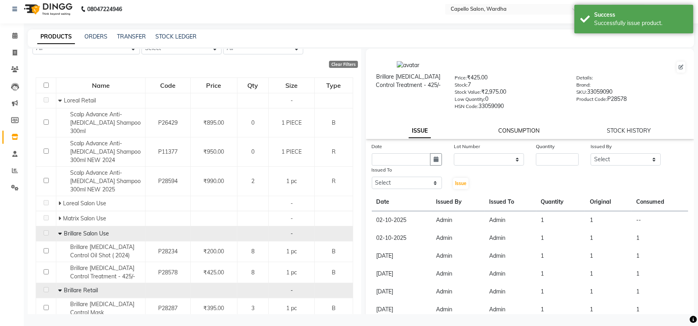
click at [518, 129] on link "CONSUMPTION" at bounding box center [519, 130] width 41 height 7
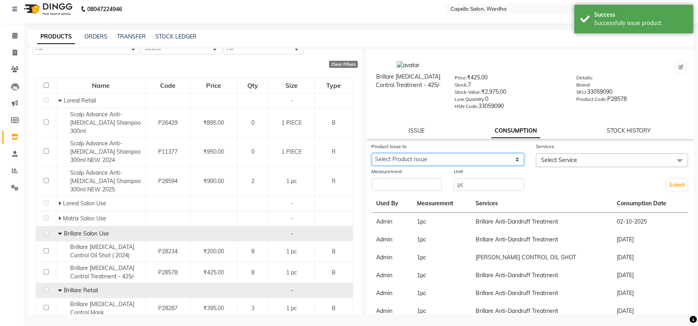
drag, startPoint x: 433, startPoint y: 160, endPoint x: 428, endPoint y: 165, distance: 6.5
click at [433, 160] on select "Select Product Issue [DATE], Issued to: Admin, Balance: 1" at bounding box center [448, 159] width 152 height 12
select select "1279356"
click at [372, 153] on select "Select Product Issue [DATE], Issued to: Admin, Balance: 1" at bounding box center [448, 159] width 152 height 12
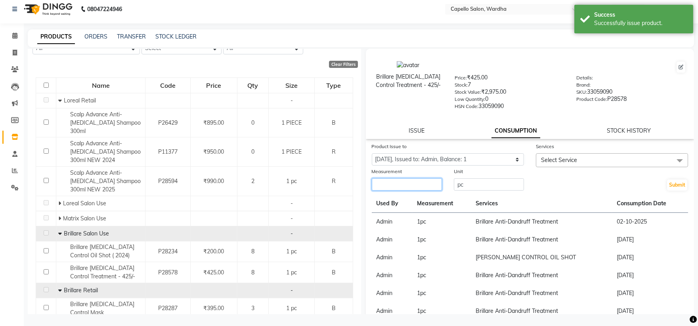
click at [420, 181] on input "number" at bounding box center [407, 184] width 70 height 12
type input "1"
click at [574, 159] on span "Select Service" at bounding box center [612, 160] width 152 height 14
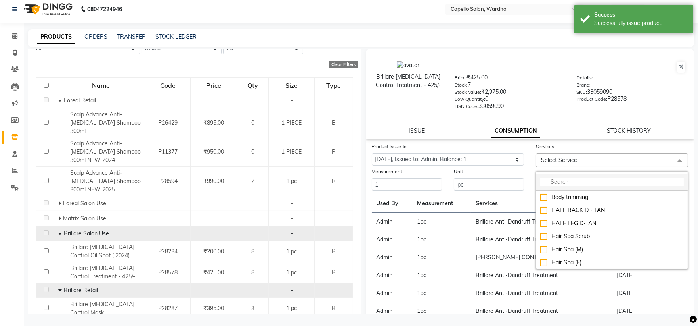
click at [549, 180] on input "multiselect-search" at bounding box center [613, 182] width 144 height 8
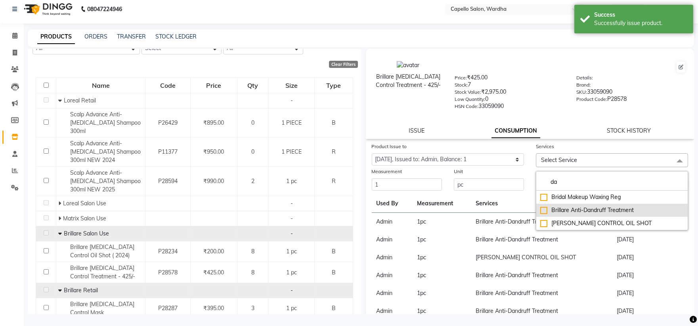
type input "da"
click at [573, 211] on div "Brillare Anti-Dandruff Treatment" at bounding box center [613, 210] width 144 height 8
checkbox input "true"
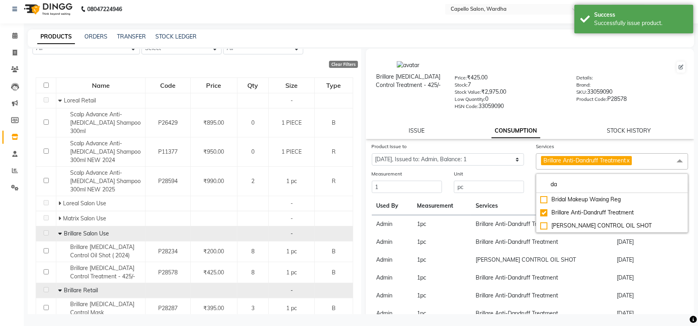
click at [528, 96] on div "Low Quantity: 0" at bounding box center [510, 100] width 110 height 11
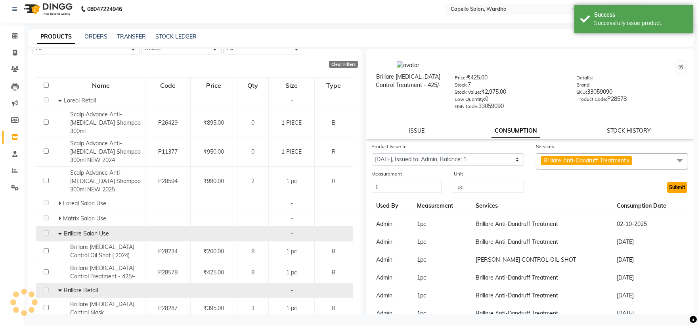
click at [669, 188] on button "Submit" at bounding box center [677, 187] width 20 height 11
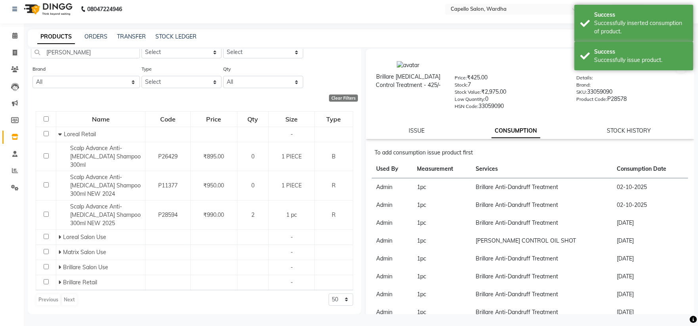
scroll to position [0, 0]
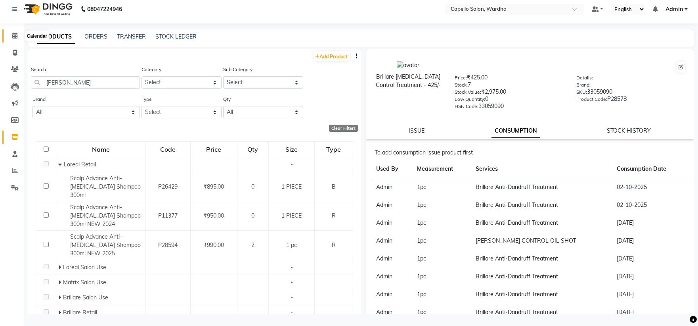
click at [10, 34] on span at bounding box center [15, 35] width 14 height 9
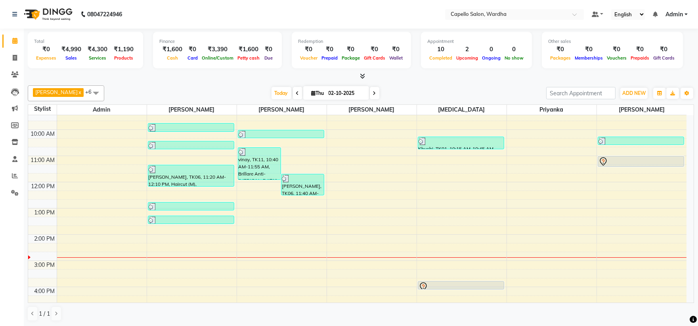
scroll to position [44, 0]
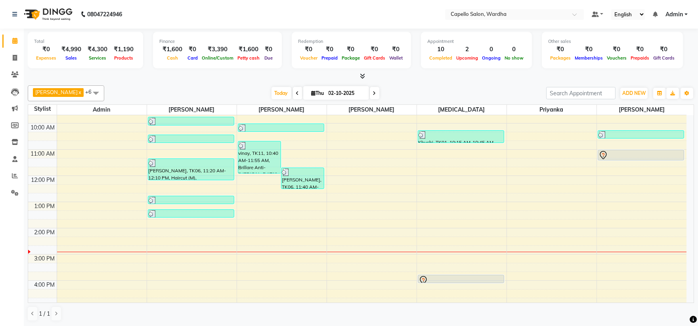
click at [180, 231] on div "8:00 AM 9:00 AM 10:00 AM 11:00 AM 12:00 PM 1:00 PM 2:00 PM 3:00 PM 4:00 PM 5:00…" at bounding box center [357, 241] width 659 height 340
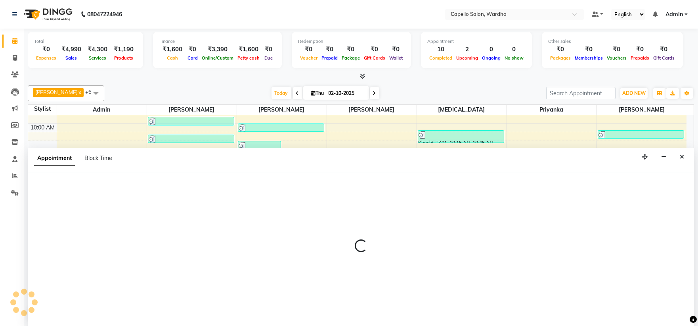
scroll to position [0, 0]
select select "80545"
select select "tentative"
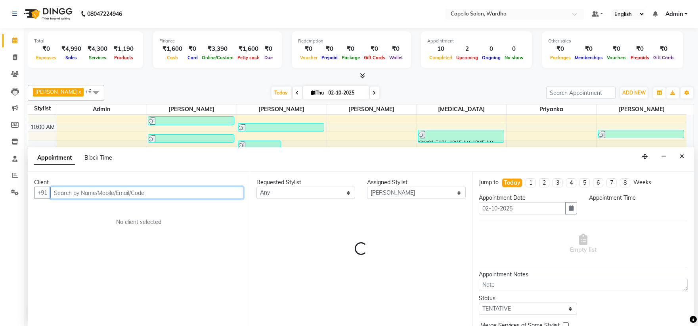
click at [80, 195] on input "text" at bounding box center [146, 192] width 193 height 12
select select "840"
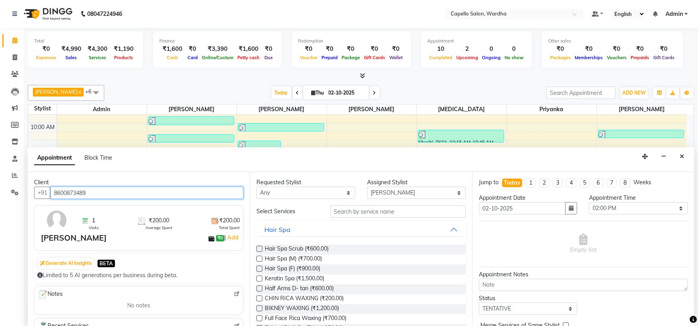
type input "8600873489"
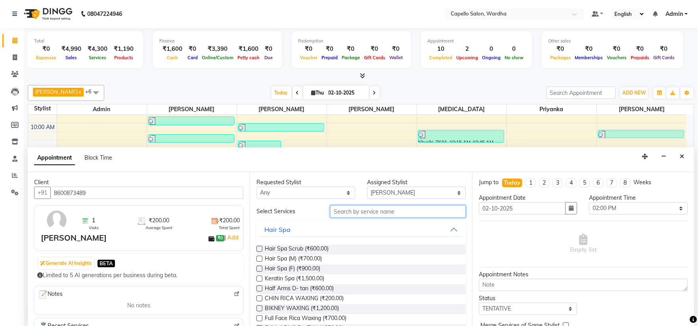
click at [372, 208] on input "text" at bounding box center [398, 211] width 136 height 12
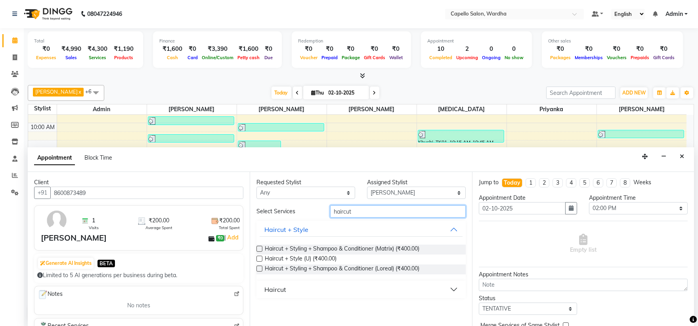
type input "haircut"
click at [284, 287] on div "Haircut" at bounding box center [276, 289] width 22 height 10
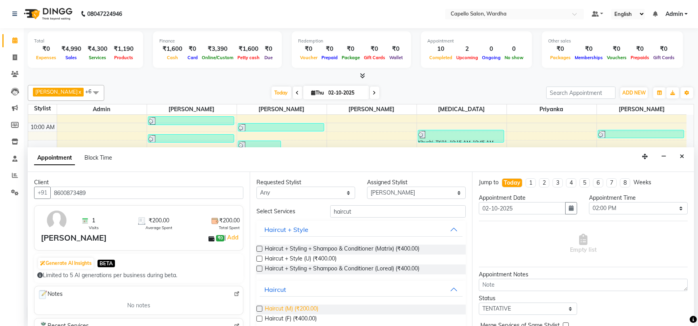
click at [306, 310] on span "Haircut (M) (₹200.00)" at bounding box center [292, 309] width 54 height 10
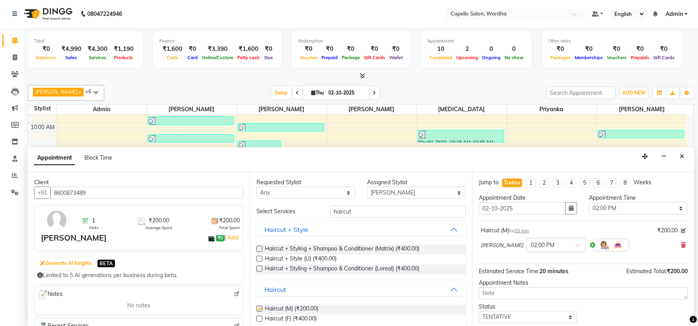
checkbox input "false"
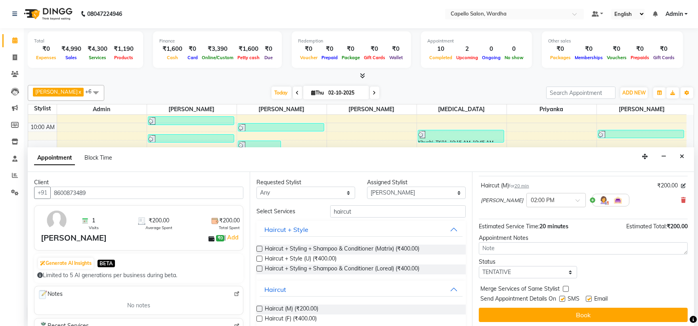
scroll to position [47, 0]
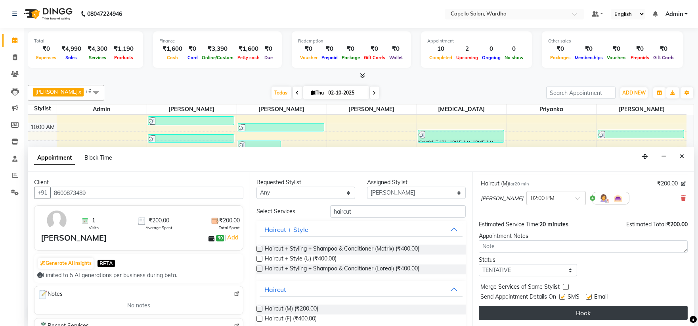
click at [566, 314] on button "Book" at bounding box center [583, 312] width 209 height 14
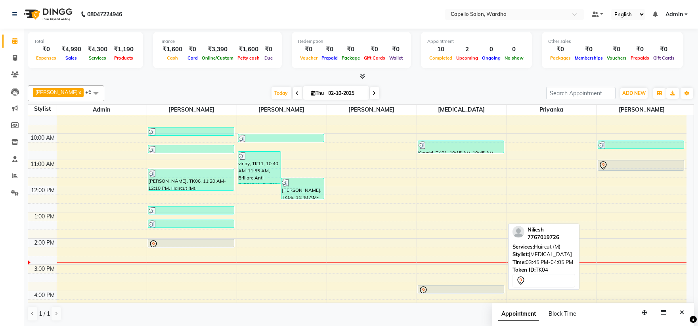
scroll to position [0, 0]
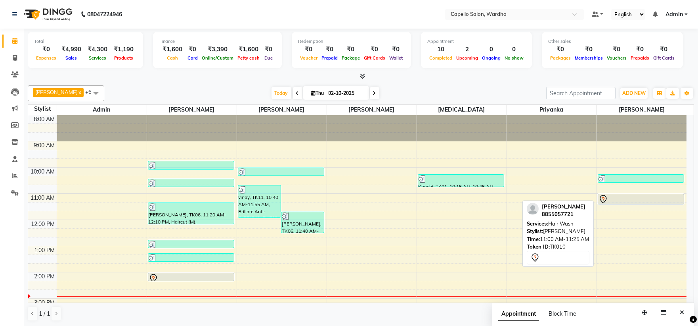
click at [629, 198] on div at bounding box center [641, 199] width 85 height 10
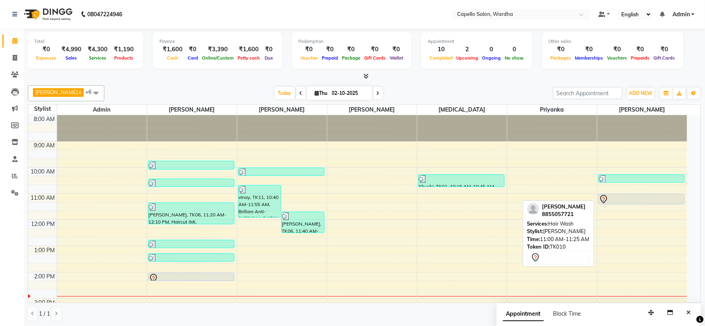
select select "7"
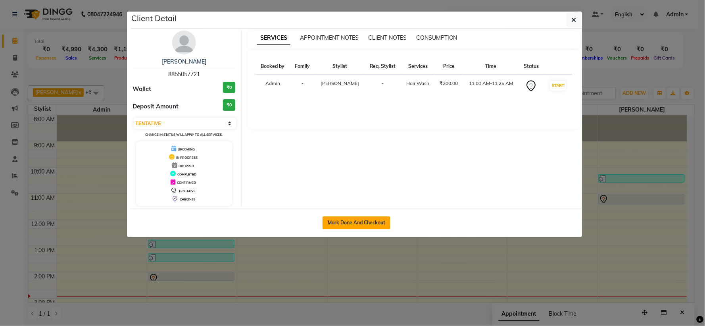
click at [359, 220] on button "Mark Done And Checkout" at bounding box center [356, 222] width 68 height 13
select select "service"
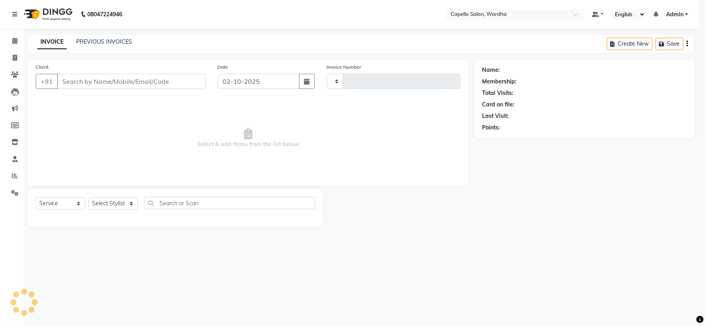
type input "2500"
select select "4620"
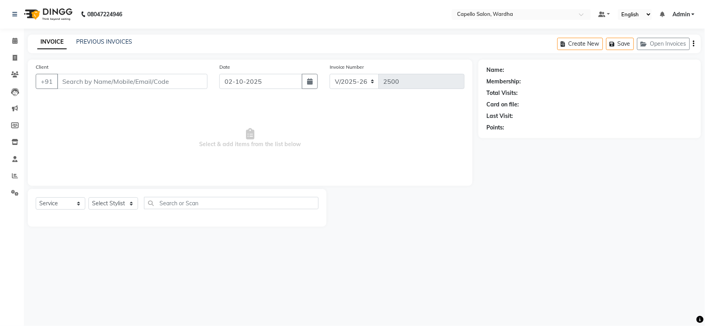
type input "8855057721"
select select "61287"
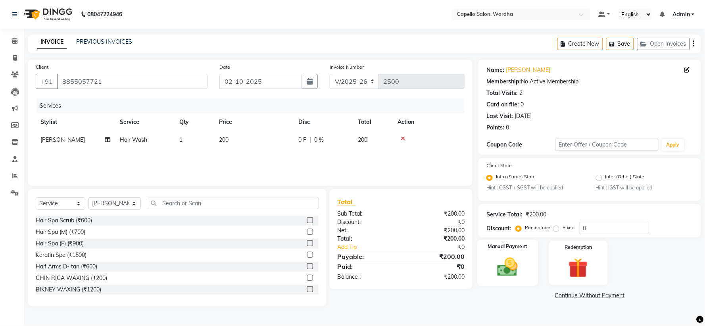
click at [510, 277] on img at bounding box center [507, 267] width 33 height 24
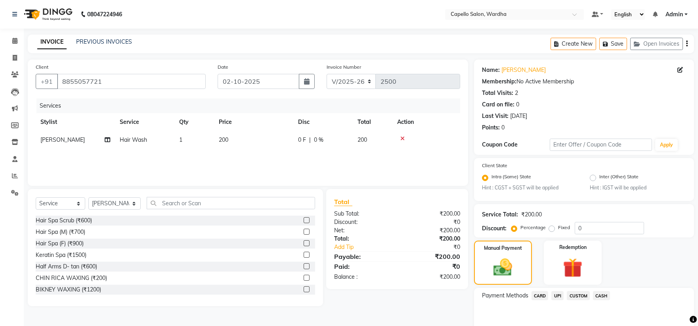
scroll to position [38, 0]
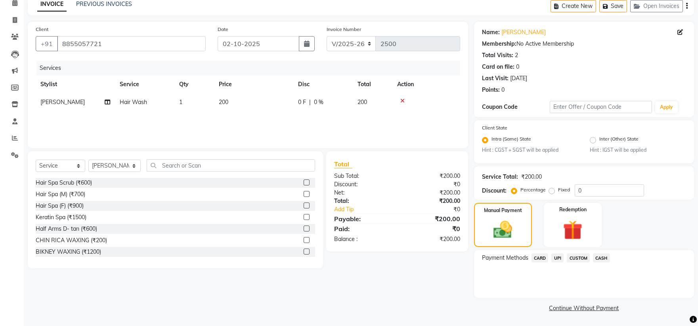
click at [598, 255] on span "CASH" at bounding box center [601, 257] width 17 height 9
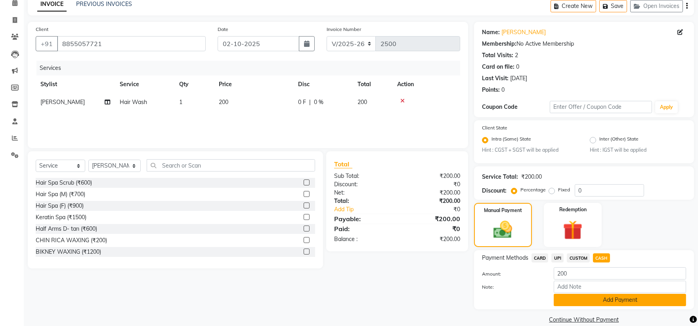
click at [607, 300] on button "Add Payment" at bounding box center [620, 299] width 132 height 12
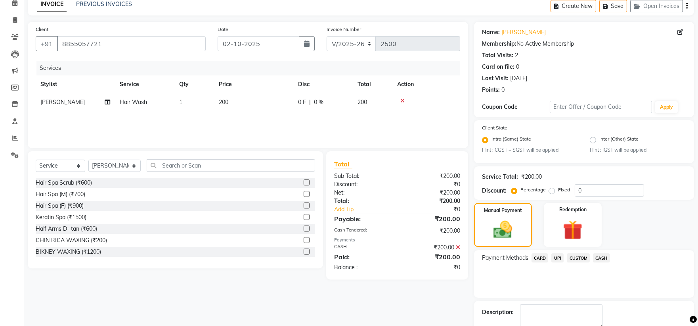
scroll to position [82, 0]
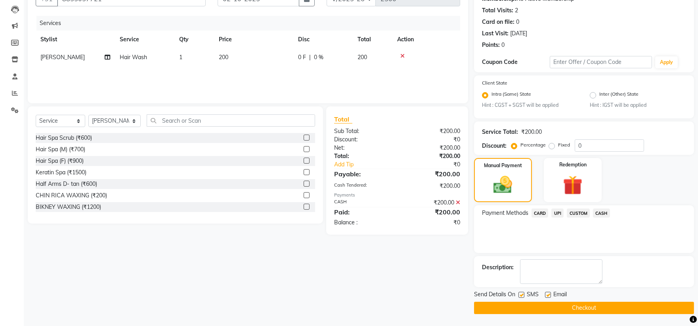
click at [564, 307] on button "Checkout" at bounding box center [584, 307] width 220 height 12
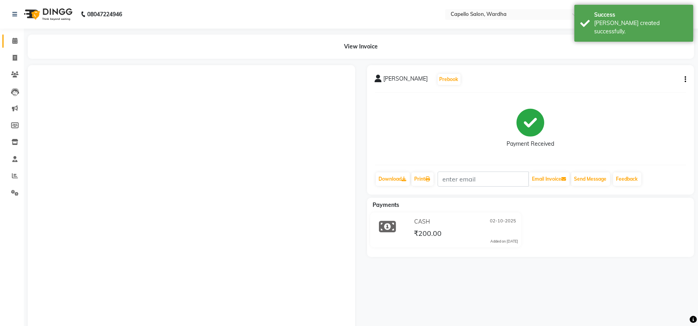
click at [17, 40] on span at bounding box center [15, 40] width 14 height 9
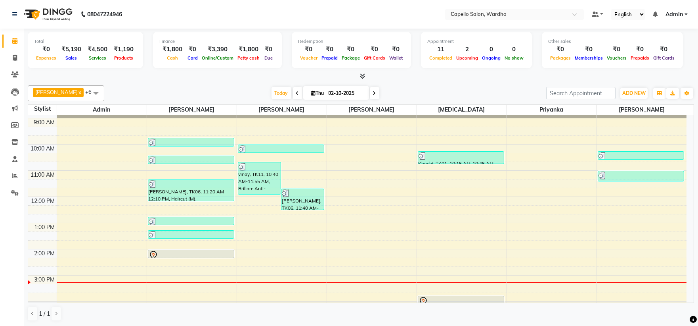
scroll to position [88, 0]
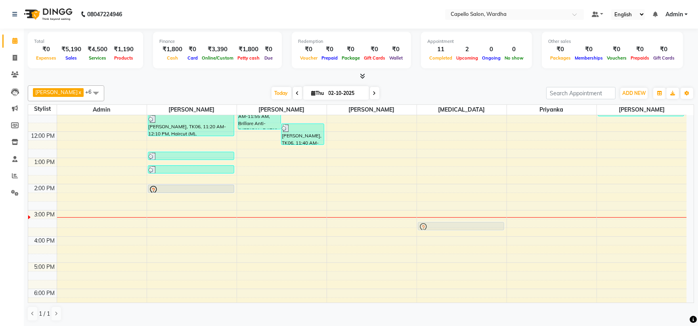
drag, startPoint x: 426, startPoint y: 232, endPoint x: 428, endPoint y: 219, distance: 12.7
click at [428, 219] on div "8:00 AM 9:00 AM 10:00 AM 11:00 AM 12:00 PM 1:00 PM 2:00 PM 3:00 PM 4:00 PM 5:00…" at bounding box center [357, 197] width 659 height 340
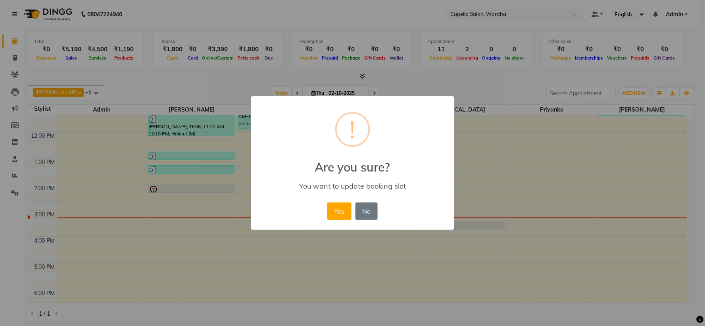
click at [429, 213] on div "× ! Are you sure? You want to update booking slot Yes No No" at bounding box center [352, 163] width 203 height 134
click at [429, 217] on div "× ! Are you sure? You want to update booking slot Yes No No" at bounding box center [352, 163] width 203 height 134
click at [337, 200] on div "Yes No No" at bounding box center [352, 210] width 54 height 21
click at [343, 205] on button "Yes" at bounding box center [339, 210] width 24 height 17
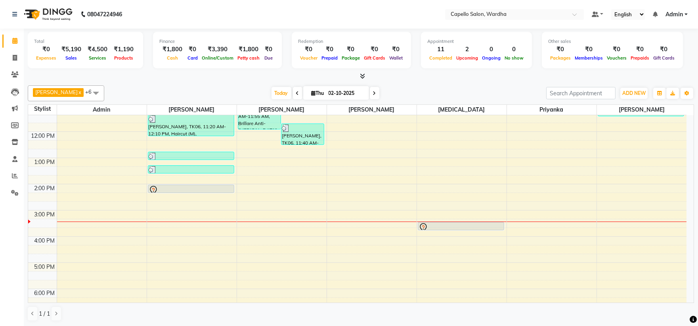
click at [363, 72] on span at bounding box center [361, 76] width 8 height 8
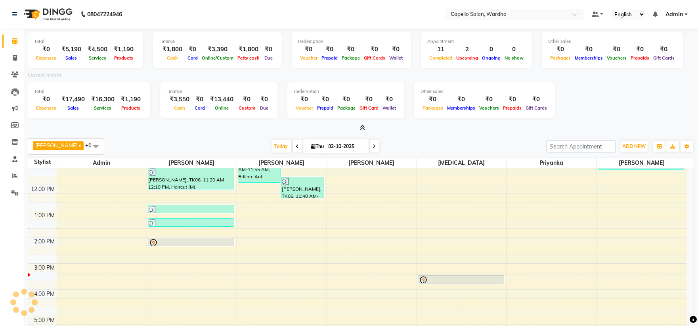
click at [12, 184] on li "Settings" at bounding box center [12, 192] width 24 height 17
click at [10, 178] on span at bounding box center [15, 175] width 14 height 9
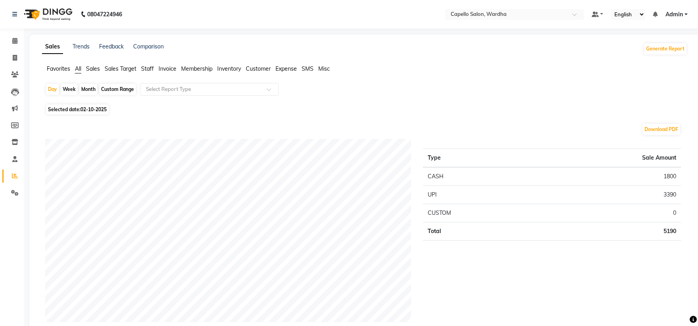
click at [150, 69] on span "Staff" at bounding box center [147, 68] width 13 height 7
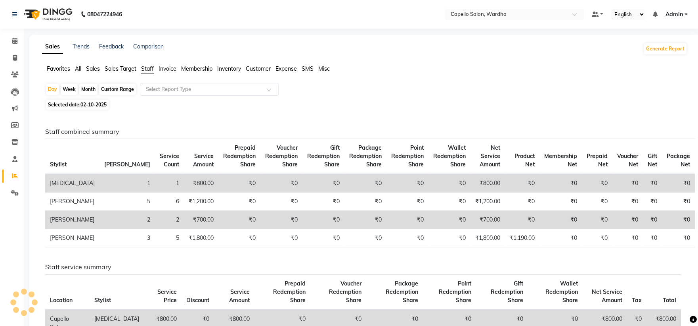
click at [160, 82] on app-reports "Favorites All Sales Sales Target Staff Invoice Membership Inventory Customer Ex…" at bounding box center [364, 314] width 655 height 499
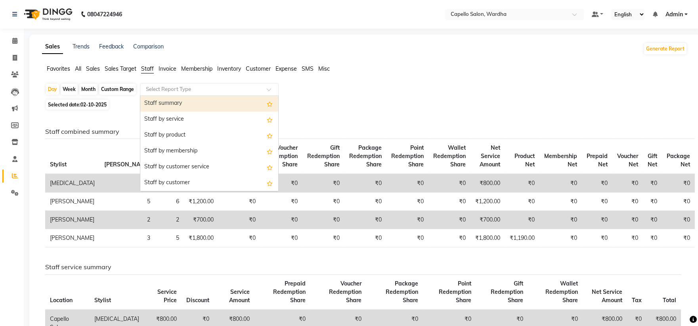
click at [165, 92] on input "text" at bounding box center [201, 89] width 114 height 8
click at [12, 178] on icon at bounding box center [15, 176] width 6 height 6
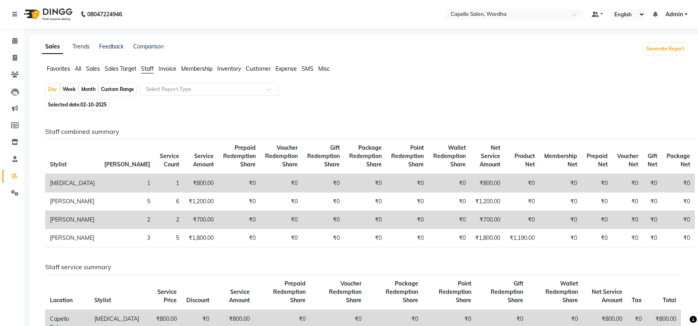
click at [94, 92] on div "Month" at bounding box center [88, 89] width 18 height 11
select select "10"
select select "2025"
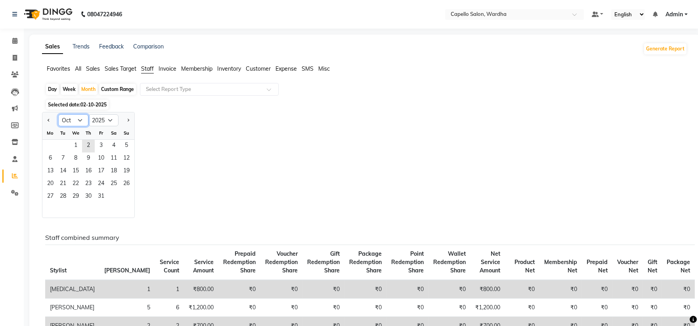
click at [73, 119] on select "Jan Feb Mar Apr May Jun [DATE] Aug Sep Oct Nov Dec" at bounding box center [73, 120] width 30 height 12
select select "9"
click at [58, 114] on select "Jan Feb Mar Apr May Jun [DATE] Aug Sep Oct Nov Dec" at bounding box center [73, 120] width 30 height 12
click at [48, 147] on span "1" at bounding box center [50, 146] width 13 height 13
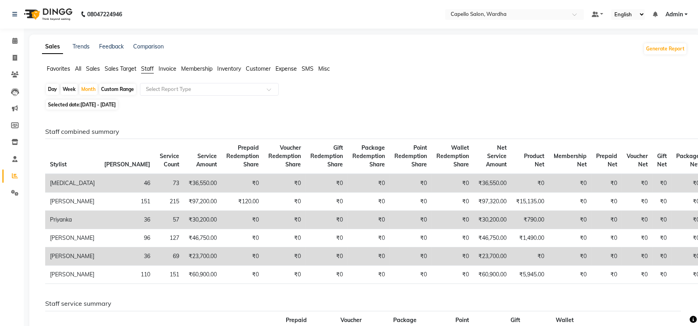
click at [75, 67] on span "All" at bounding box center [78, 68] width 6 height 7
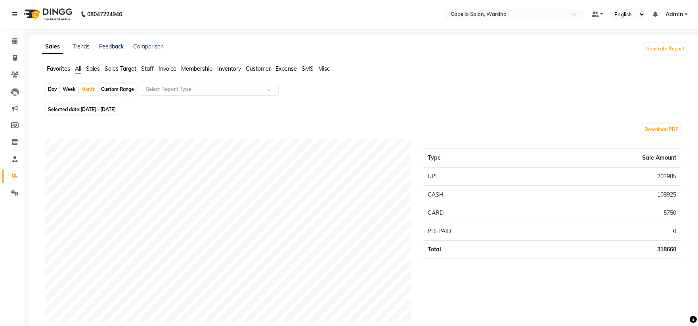
click at [233, 69] on span "Inventory" at bounding box center [229, 68] width 24 height 7
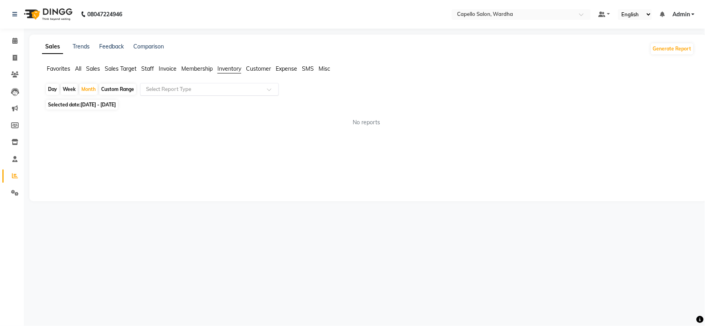
click at [211, 92] on input "text" at bounding box center [201, 89] width 114 height 8
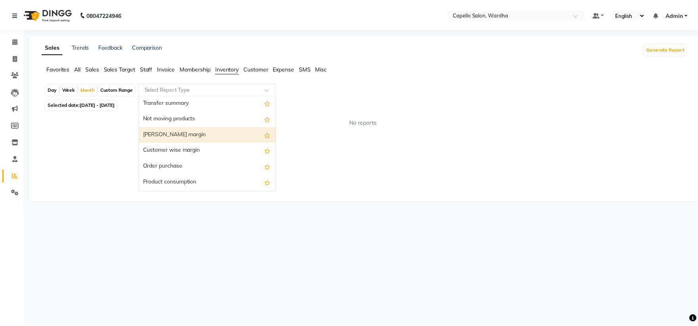
scroll to position [175, 0]
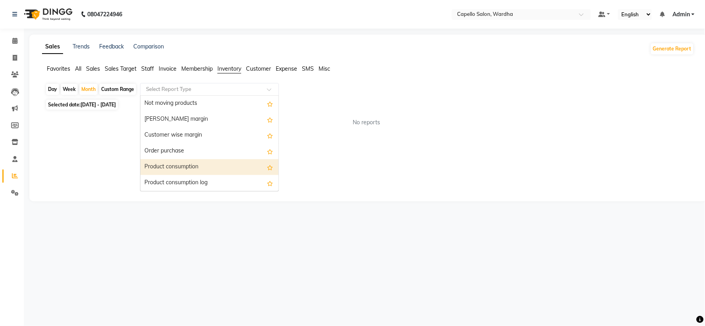
click at [177, 169] on div "Product consumption" at bounding box center [209, 167] width 138 height 16
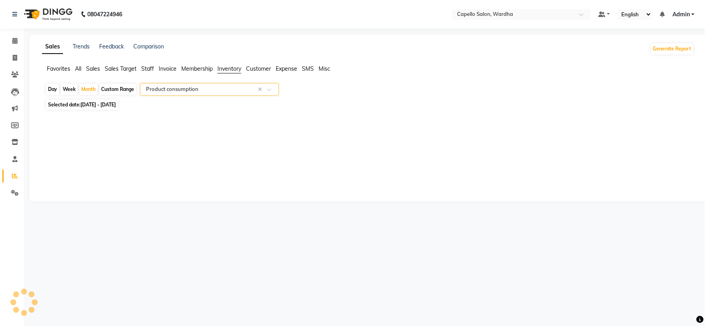
select select "full_report"
select select "csv"
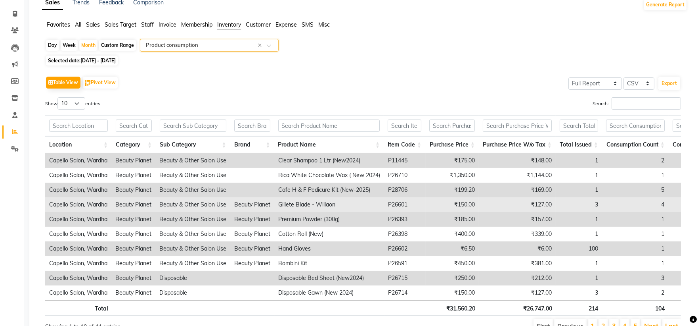
scroll to position [88, 0]
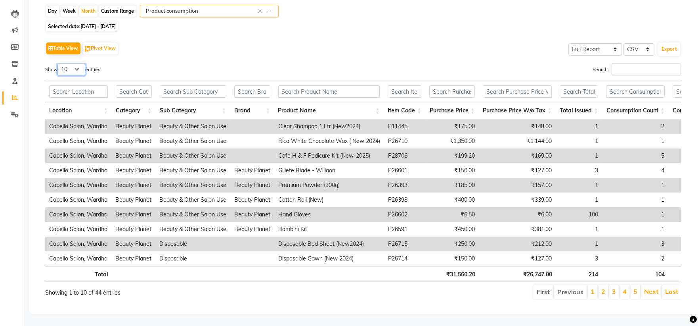
click at [73, 63] on select "10 25 50 100" at bounding box center [72, 69] width 28 height 12
select select "50"
click at [59, 63] on select "10 25 50 100" at bounding box center [72, 69] width 28 height 12
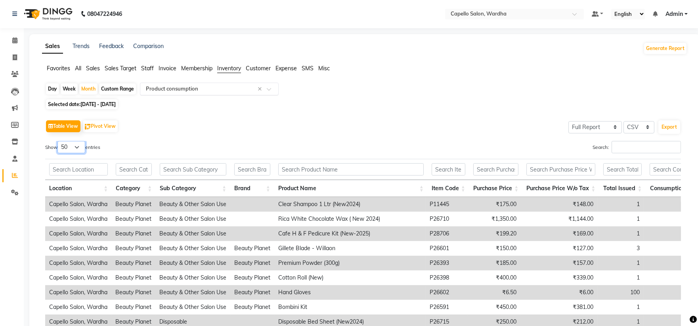
scroll to position [0, 0]
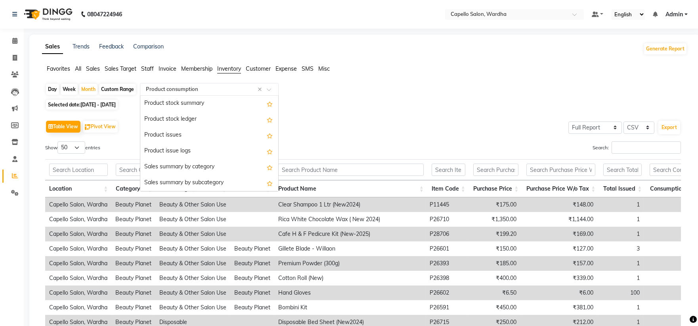
click at [191, 93] on div "Select Report Type × Product consumption ×" at bounding box center [209, 89] width 139 height 13
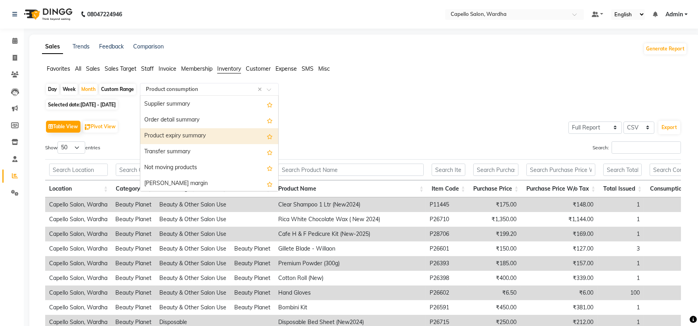
scroll to position [130, 0]
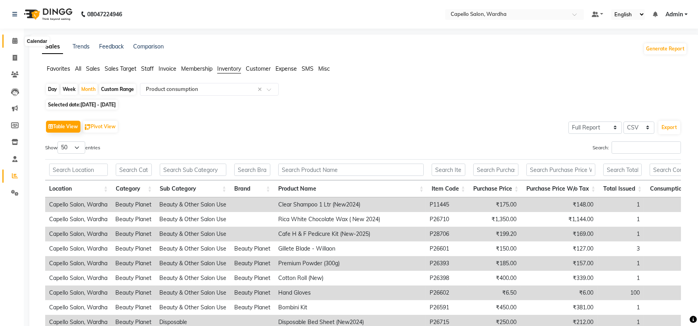
click at [16, 38] on icon at bounding box center [14, 41] width 5 height 6
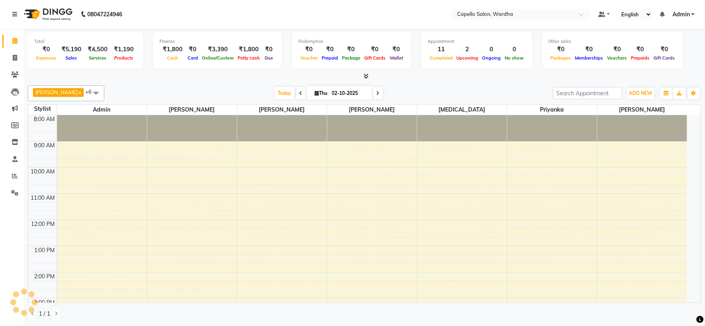
click at [681, 16] on span "Admin" at bounding box center [680, 14] width 17 height 8
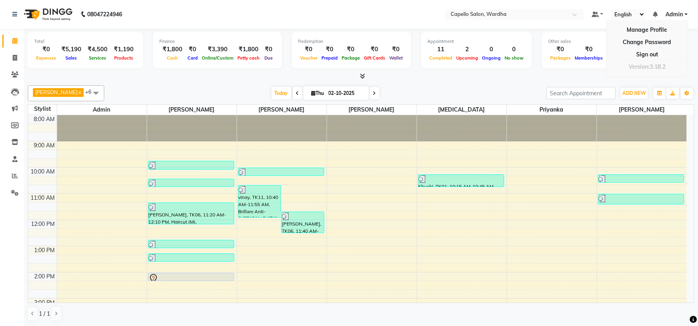
click at [480, 22] on nav "08047224946 Select Location × Capello Salon, Wardha Default Panel My Panel Engl…" at bounding box center [349, 14] width 698 height 29
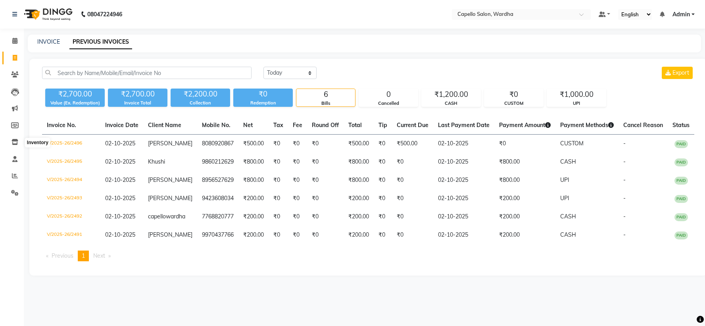
click at [13, 144] on icon at bounding box center [15, 142] width 7 height 6
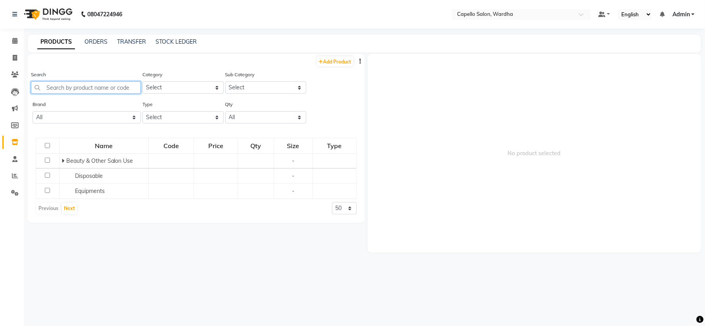
click at [89, 82] on input "text" at bounding box center [86, 87] width 110 height 12
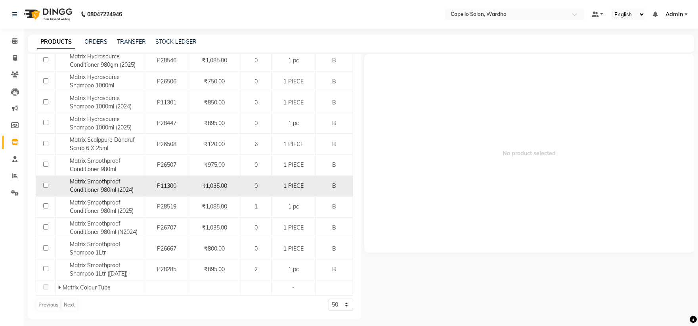
scroll to position [5, 0]
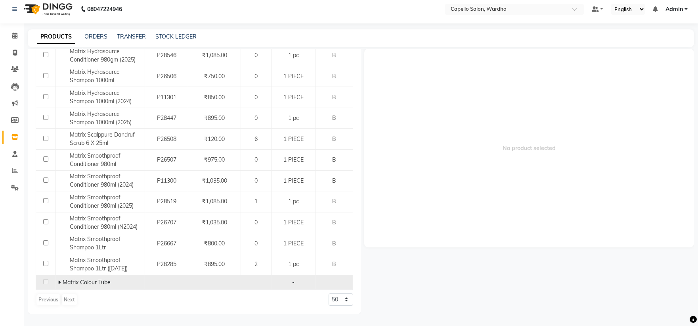
type input "matrix"
click at [59, 282] on icon at bounding box center [59, 282] width 3 height 6
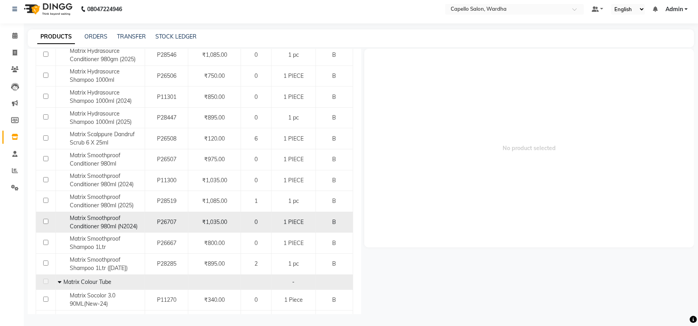
scroll to position [211, 0]
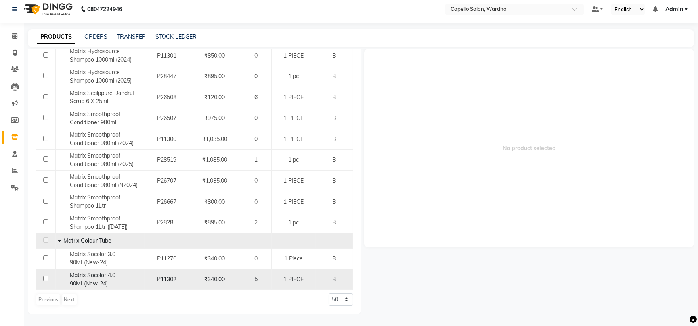
click at [98, 278] on span "Matrix Socolor 4.0 90ML(New-24)" at bounding box center [93, 278] width 46 height 15
select select
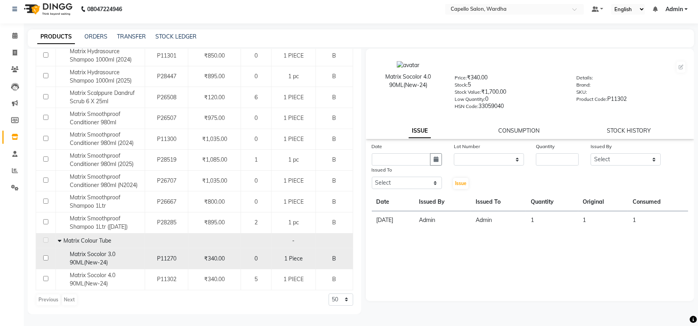
click at [97, 256] on span "Matrix Socolor 3.0 90ML(New-24)" at bounding box center [93, 257] width 46 height 15
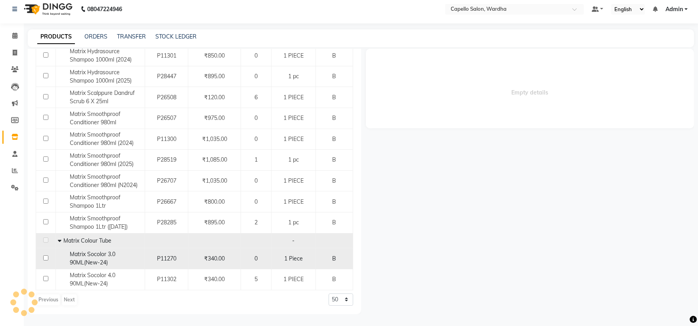
select select
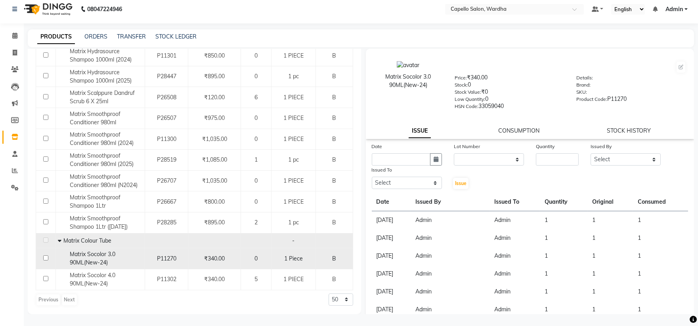
click at [78, 259] on span "Matrix Socolor 3.0 90ML(New-24)" at bounding box center [93, 257] width 46 height 15
click at [94, 259] on span "Matrix Socolor 3.0 90ML(New-24)" at bounding box center [93, 257] width 46 height 15
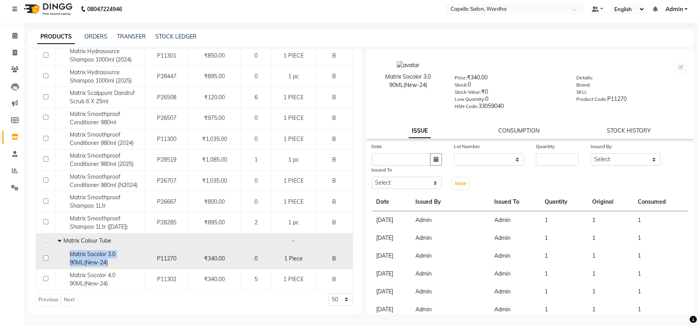
click at [91, 257] on span "Matrix Socolor 3.0 90ML(New-24)" at bounding box center [93, 257] width 46 height 15
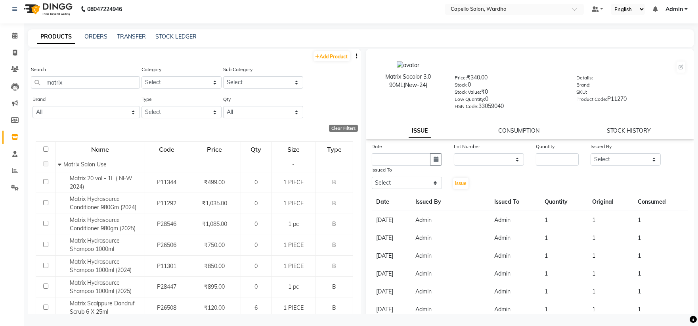
scroll to position [0, 0]
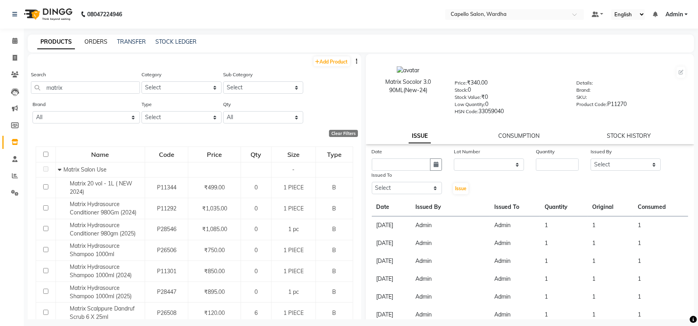
click at [96, 40] on link "ORDERS" at bounding box center [95, 41] width 23 height 7
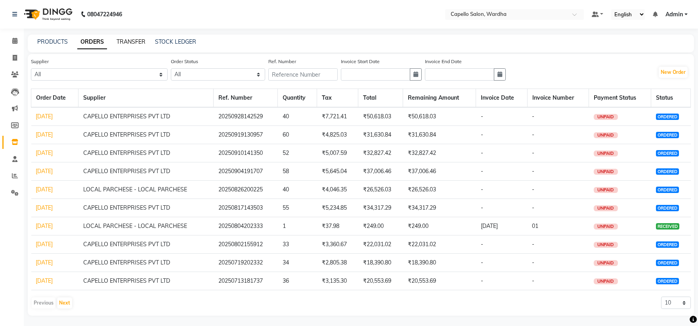
click at [137, 40] on link "TRANSFER" at bounding box center [131, 41] width 29 height 7
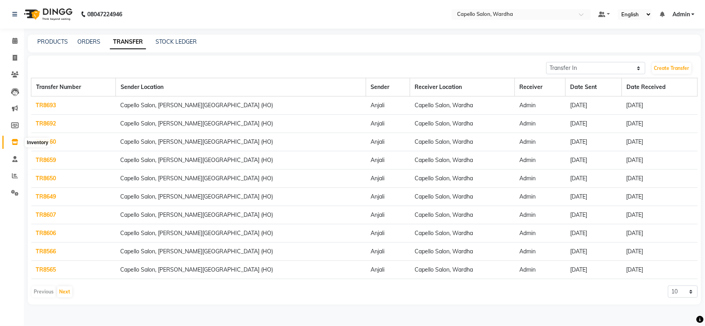
click at [10, 143] on span at bounding box center [15, 142] width 14 height 9
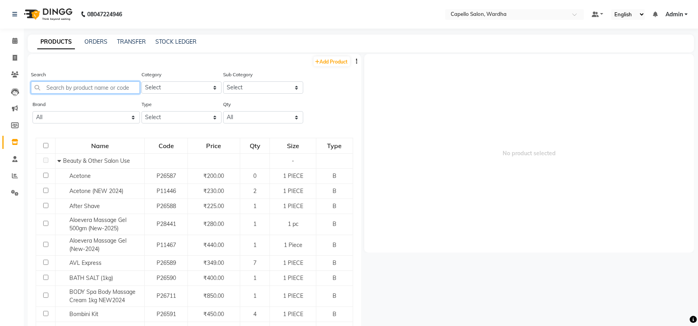
click at [65, 89] on input "text" at bounding box center [85, 87] width 109 height 12
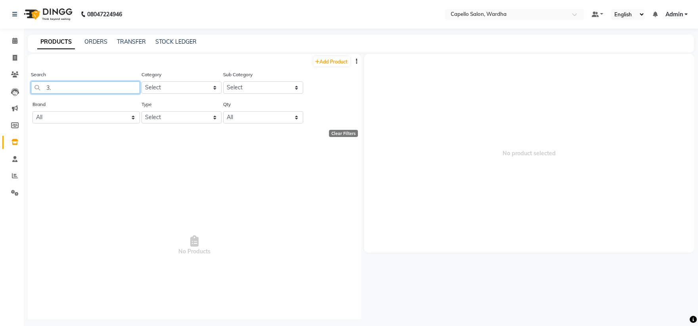
type input "3"
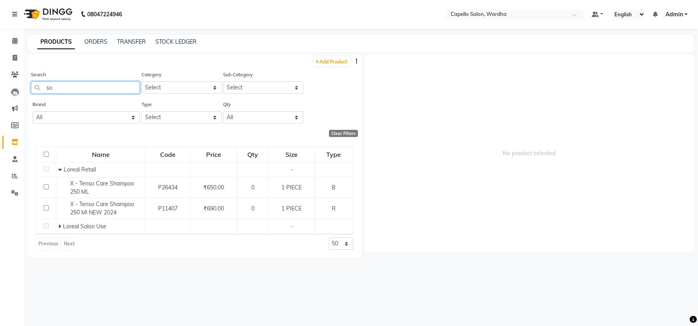
type input "s"
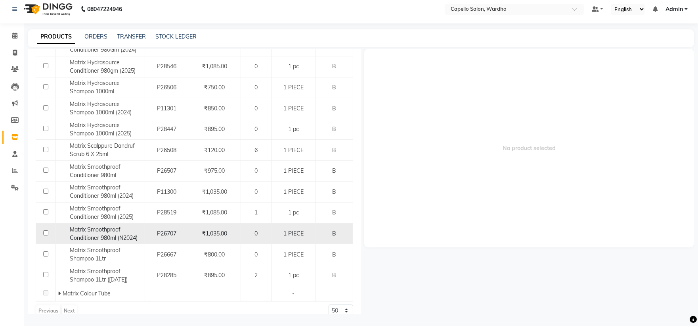
scroll to position [169, 0]
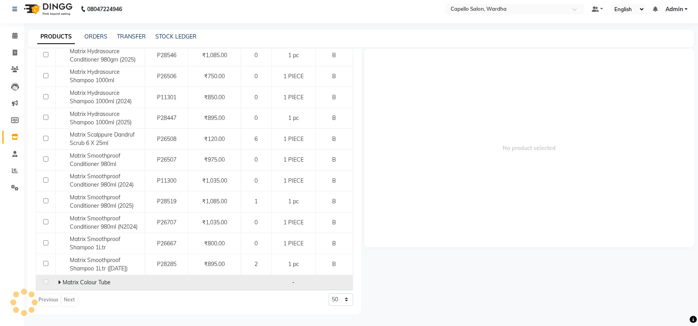
type input "matrix"
click at [63, 282] on span "Matrix Colour Tube" at bounding box center [87, 281] width 48 height 7
click at [63, 280] on span "Matrix Colour Tube" at bounding box center [87, 281] width 48 height 7
click at [59, 283] on icon at bounding box center [59, 282] width 3 height 6
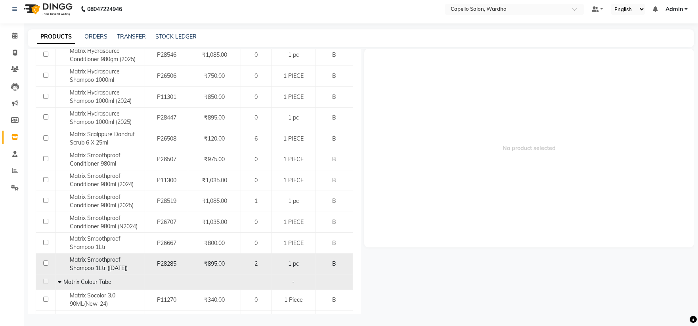
scroll to position [211, 0]
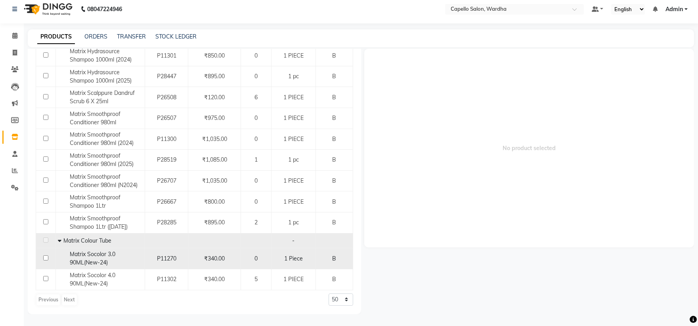
click at [77, 257] on span "Matrix Socolor 3.0 90ML(New-24)" at bounding box center [93, 257] width 46 height 15
select select
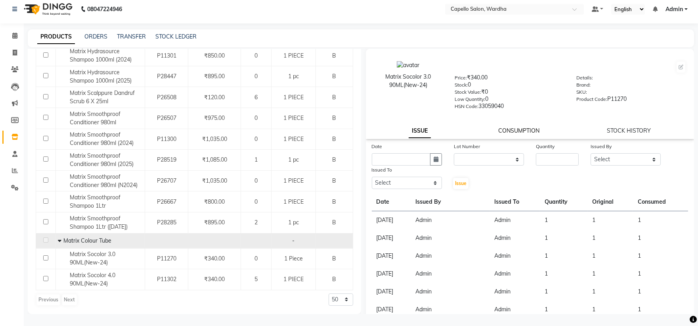
click at [514, 132] on link "CONSUMPTION" at bounding box center [519, 130] width 41 height 7
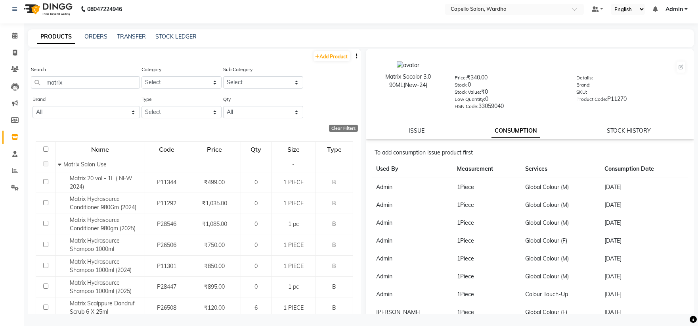
scroll to position [0, 0]
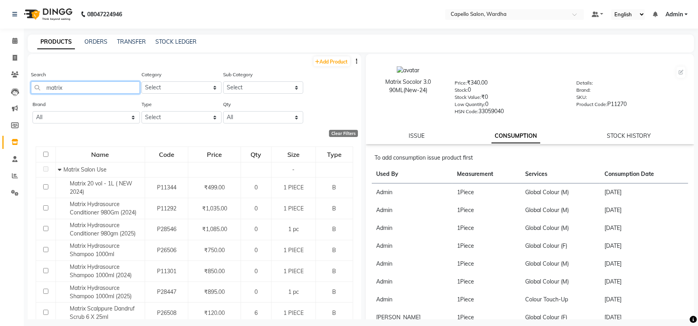
click at [77, 88] on input "matrix" at bounding box center [85, 87] width 109 height 12
